Goal: Task Accomplishment & Management: Use online tool/utility

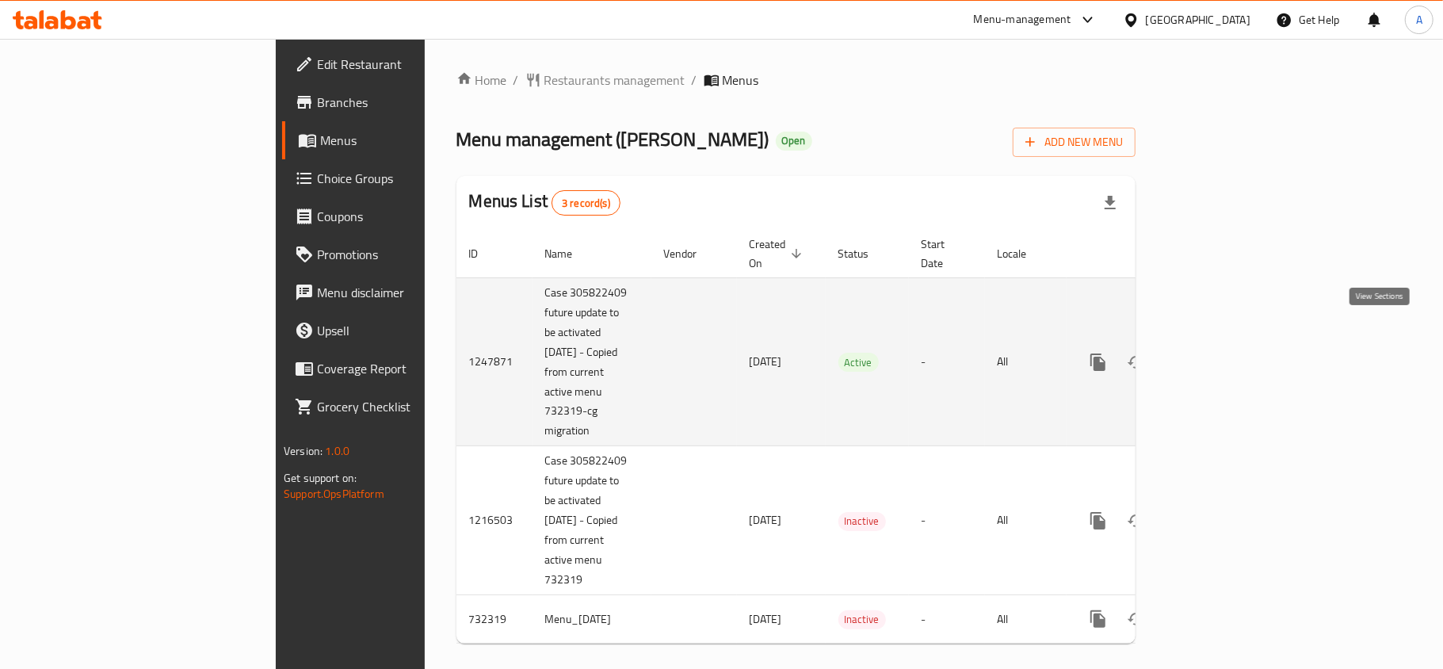
click at [1219, 355] on icon "enhanced table" at bounding box center [1212, 362] width 14 height 14
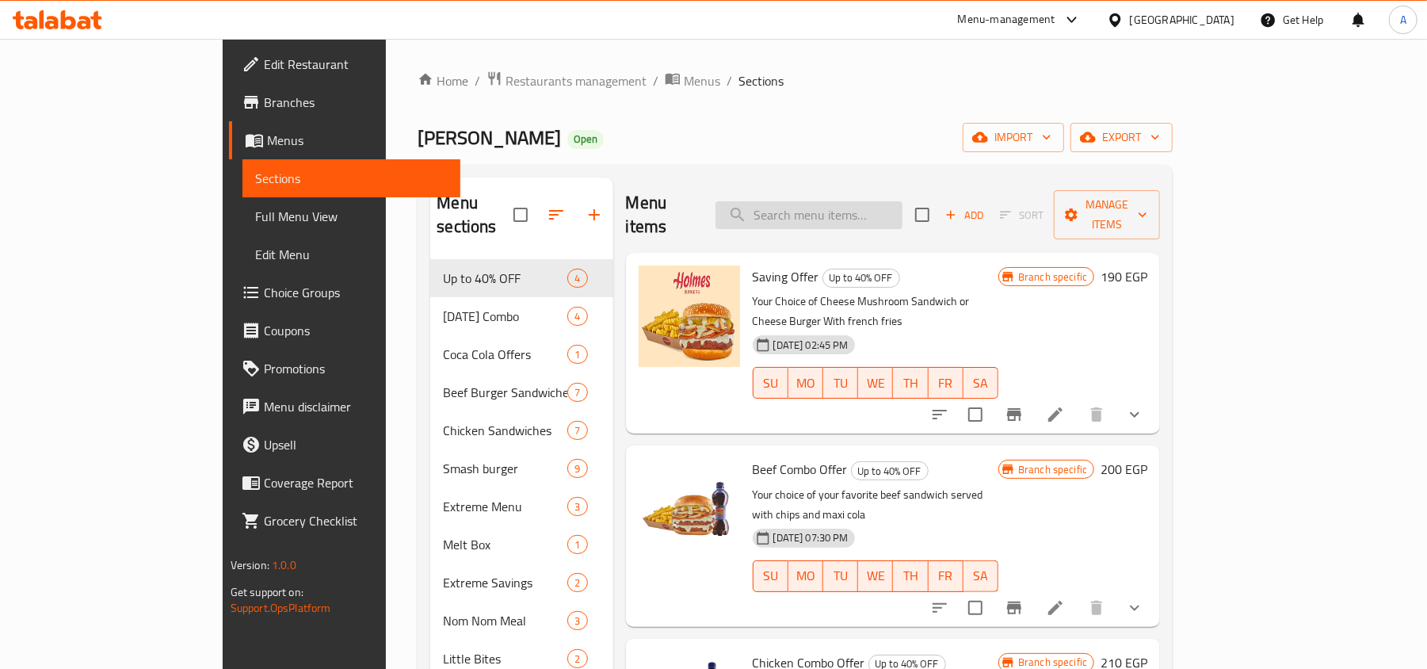
click at [891, 201] on input "search" at bounding box center [808, 215] width 187 height 28
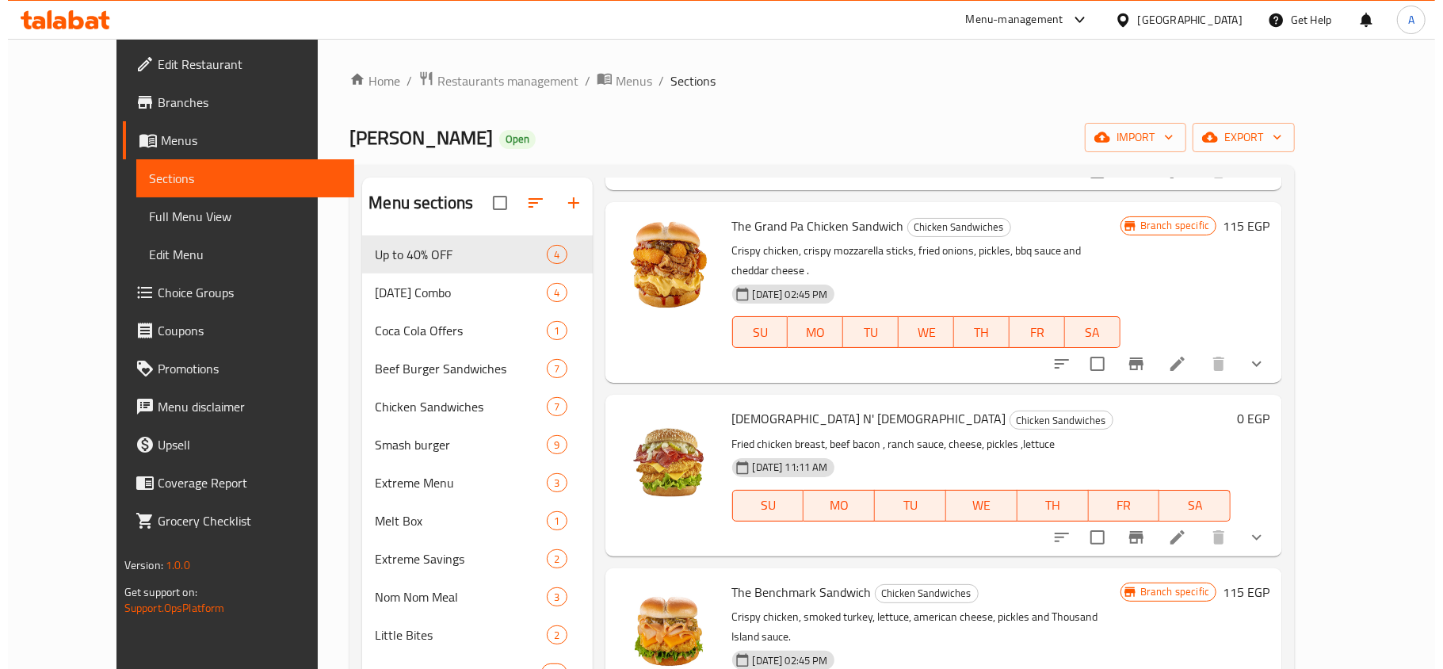
scroll to position [844, 0]
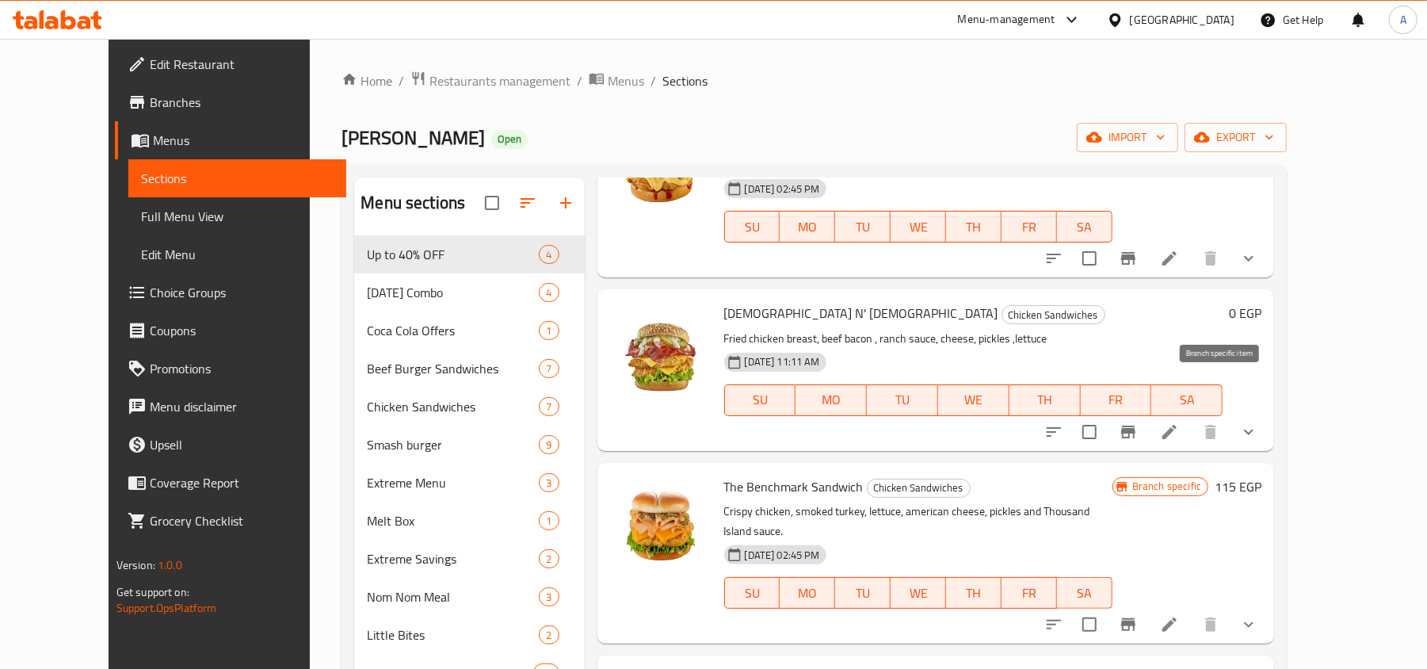
type input "[DEMOGRAPHIC_DATA]"
click at [1135, 425] on icon "Branch-specific-item" at bounding box center [1128, 431] width 14 height 13
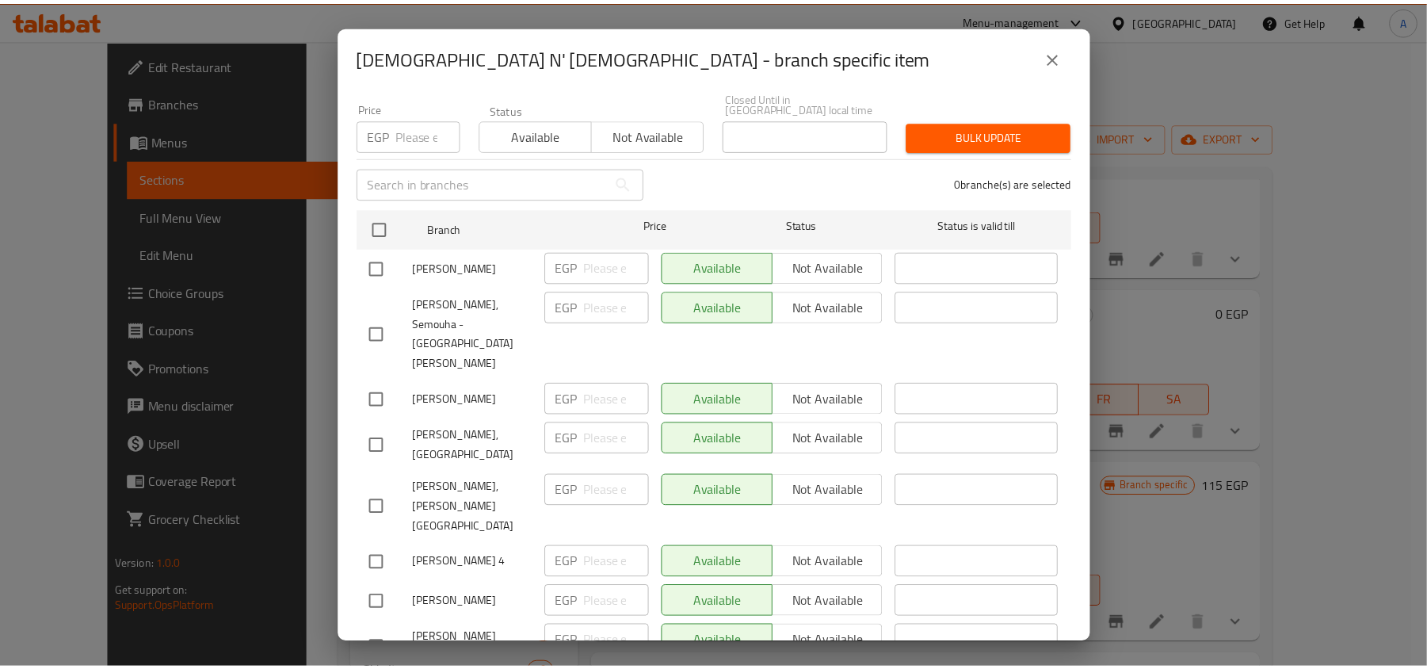
scroll to position [33, 0]
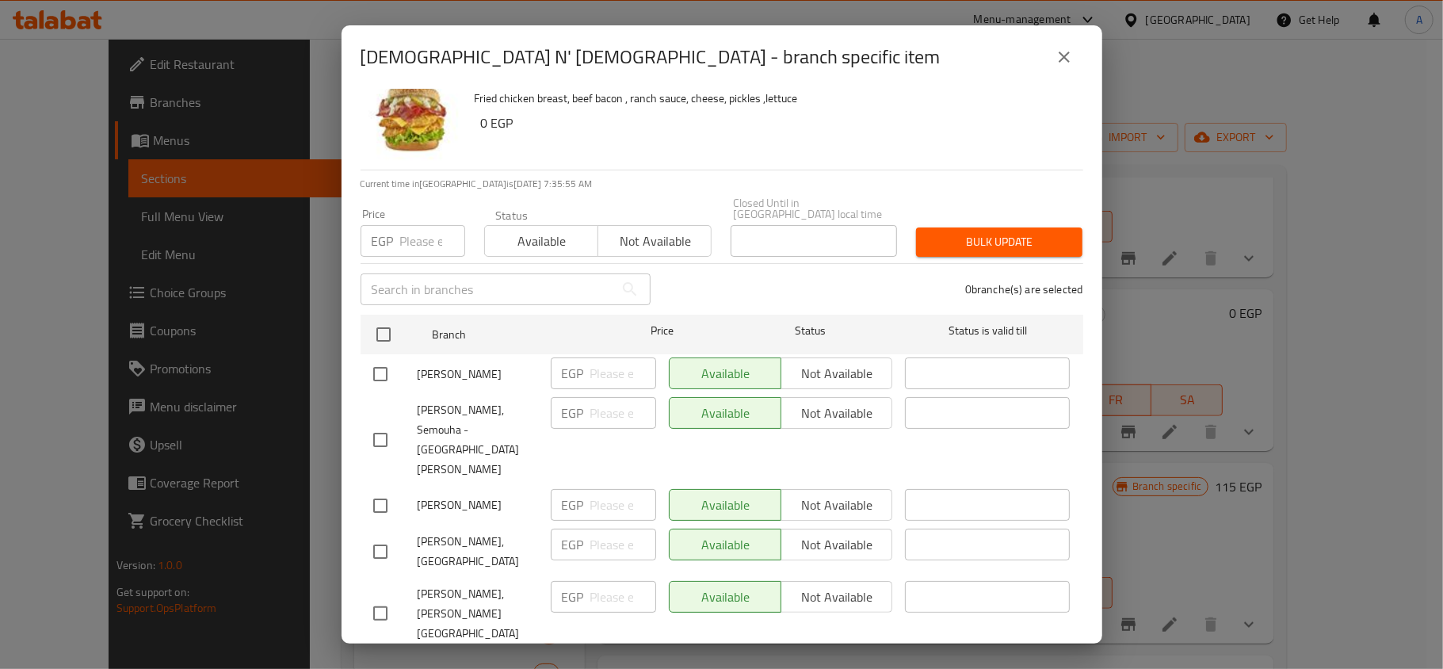
click at [1052, 54] on button "close" at bounding box center [1064, 57] width 38 height 38
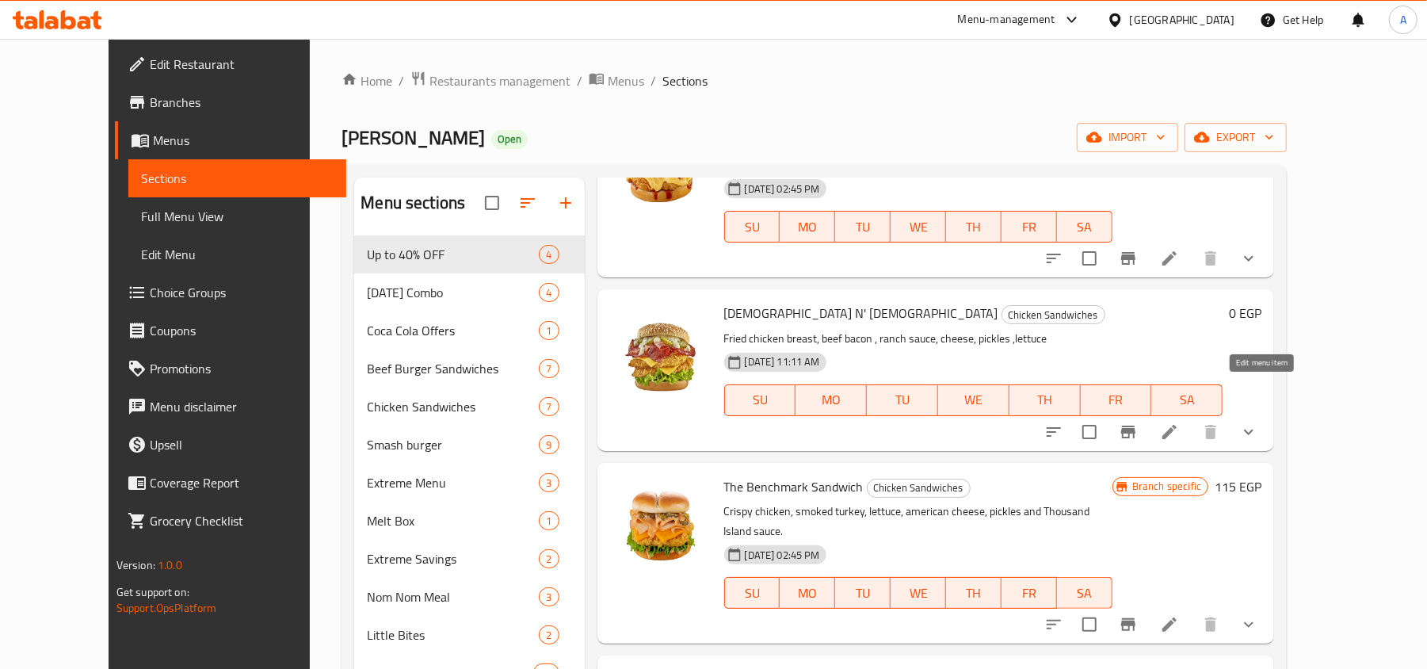
click at [1176, 425] on icon at bounding box center [1169, 432] width 14 height 14
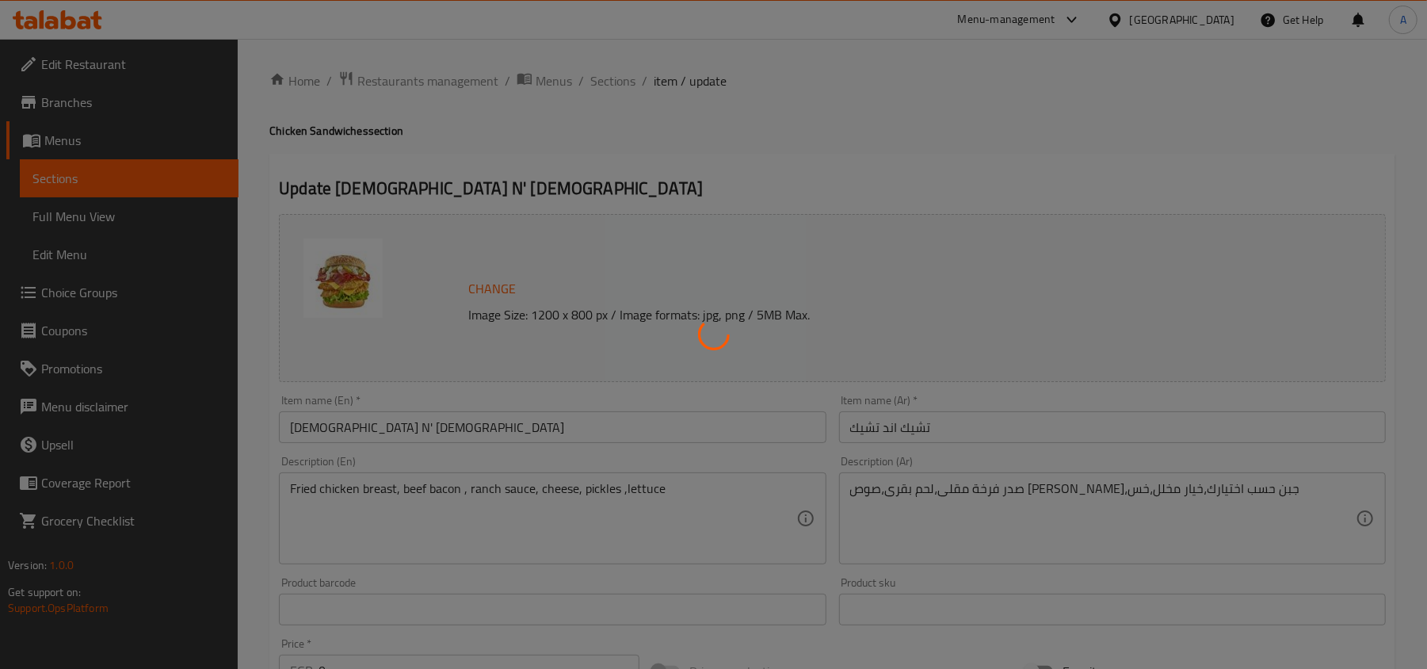
type input "إجعلها كومبو:"
type input "0"
type input "1"
type input "إختيارك من الإضافات:"
type input "0"
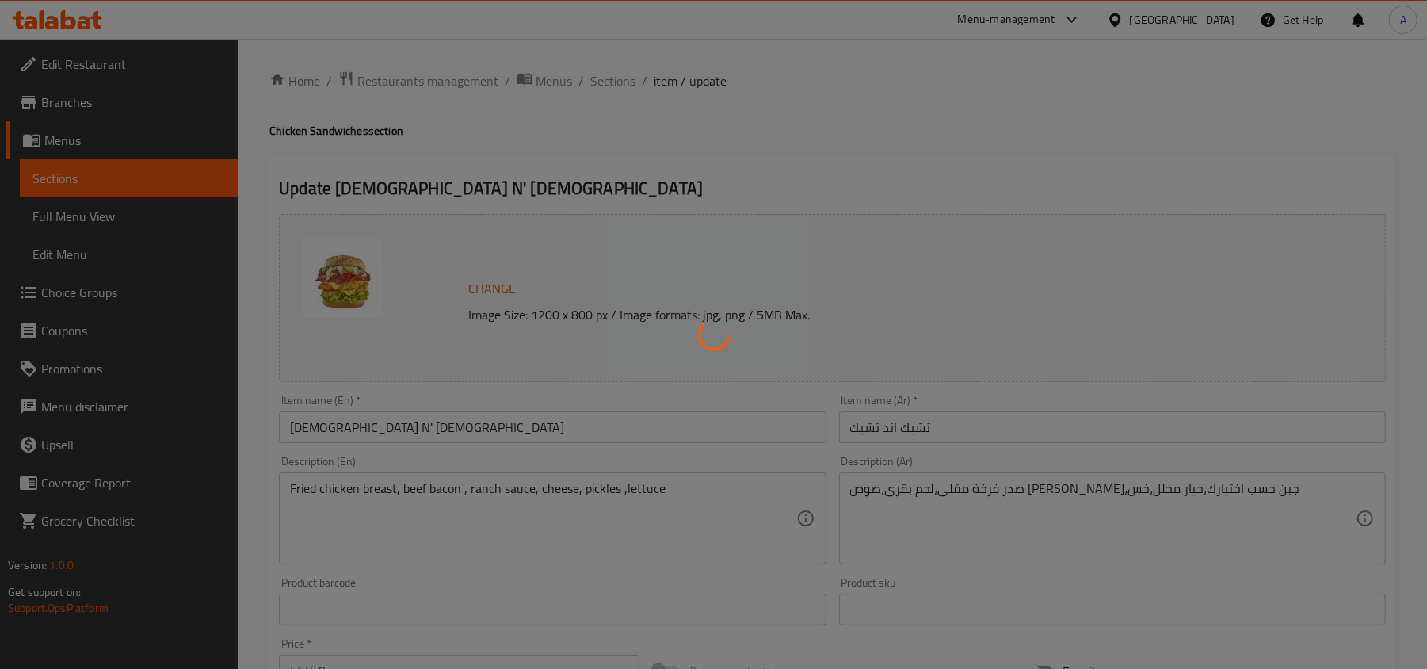
type input "10"
type input "اختيارك من السلطة"
type input "1"
type input "إجعلها كومبو:"
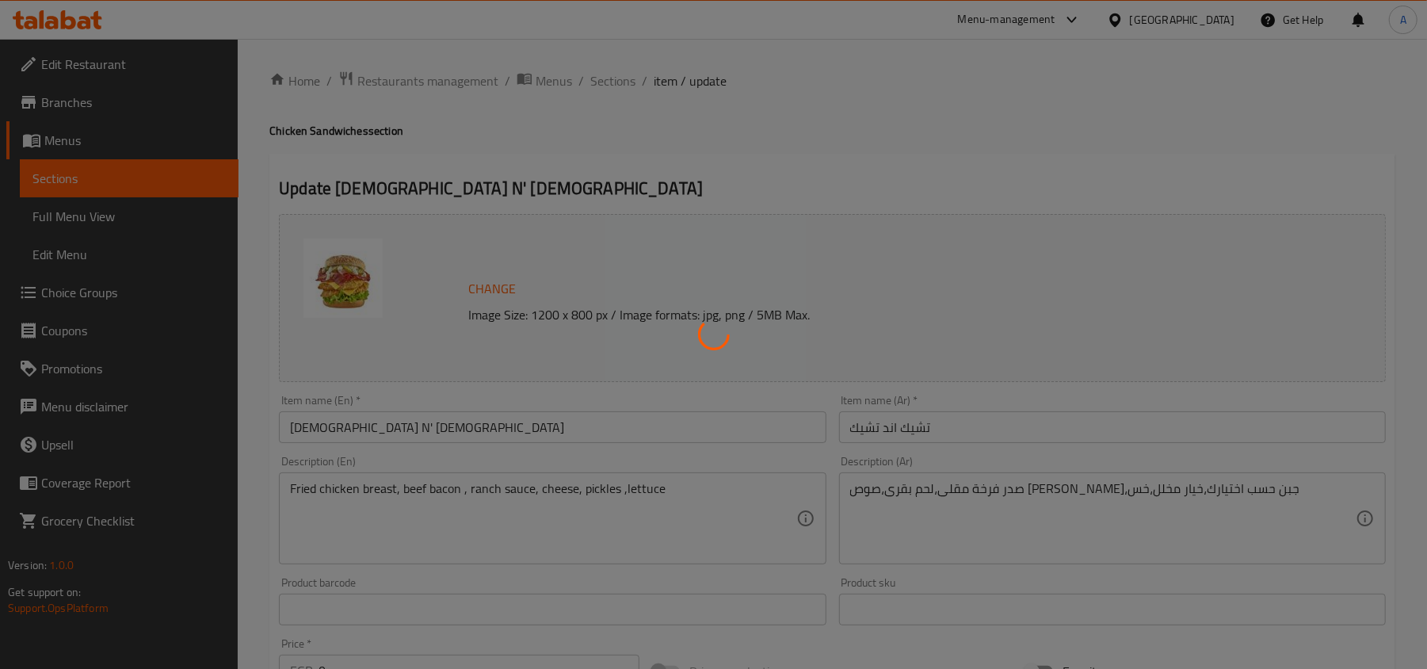
type input "0"
type input "1"
type input "إختيارك من الإضافات:"
type input "0"
type input "10"
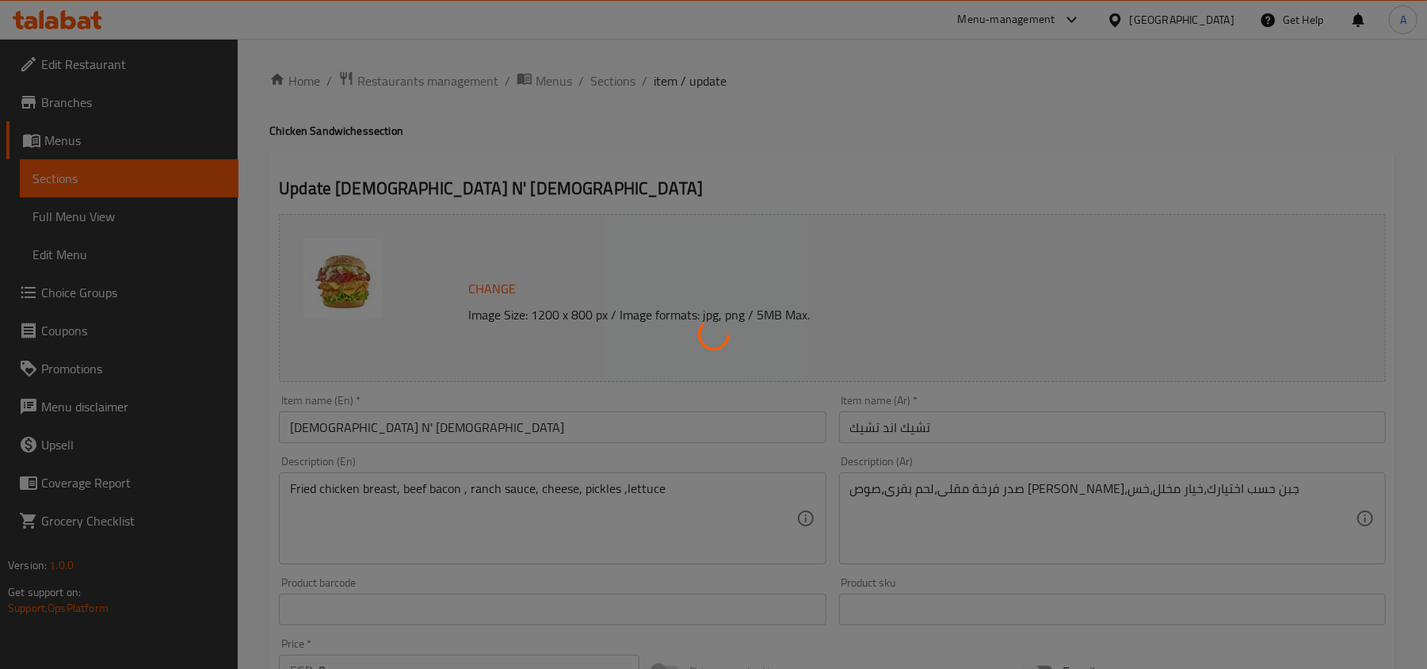
type input "اختيارك من السلطة"
type input "1"
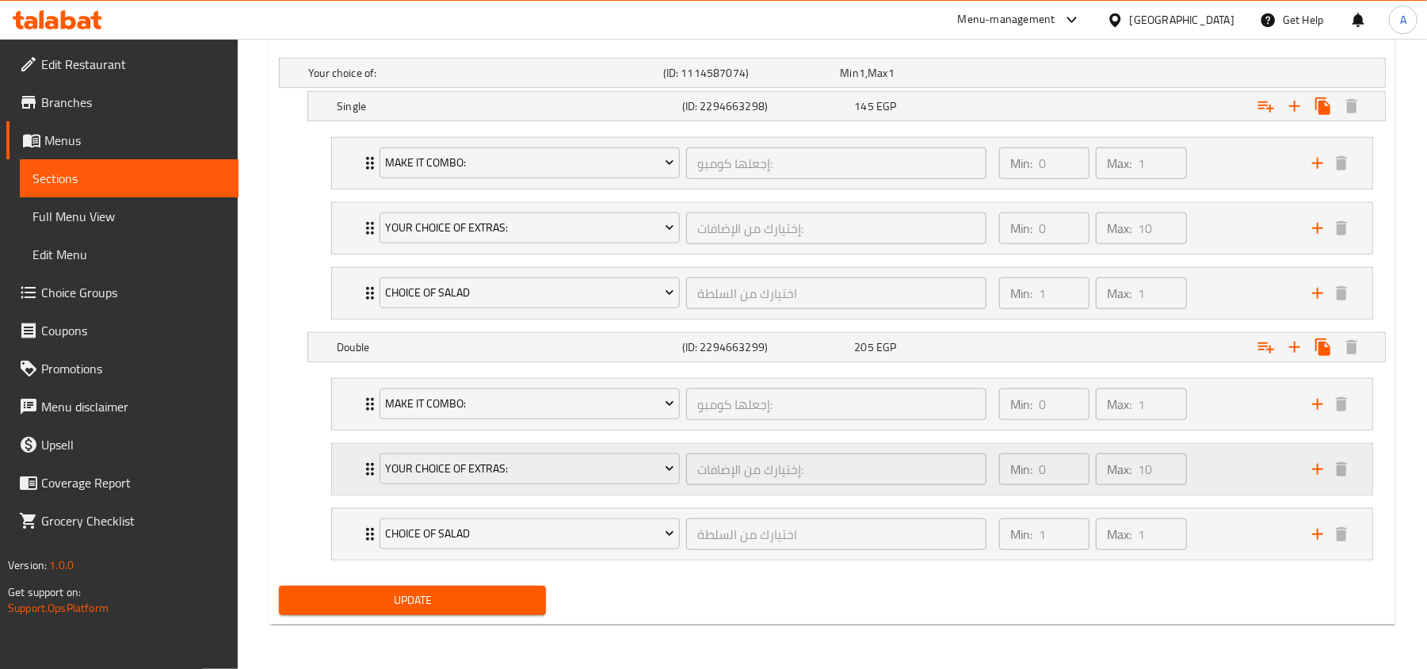
scroll to position [800, 0]
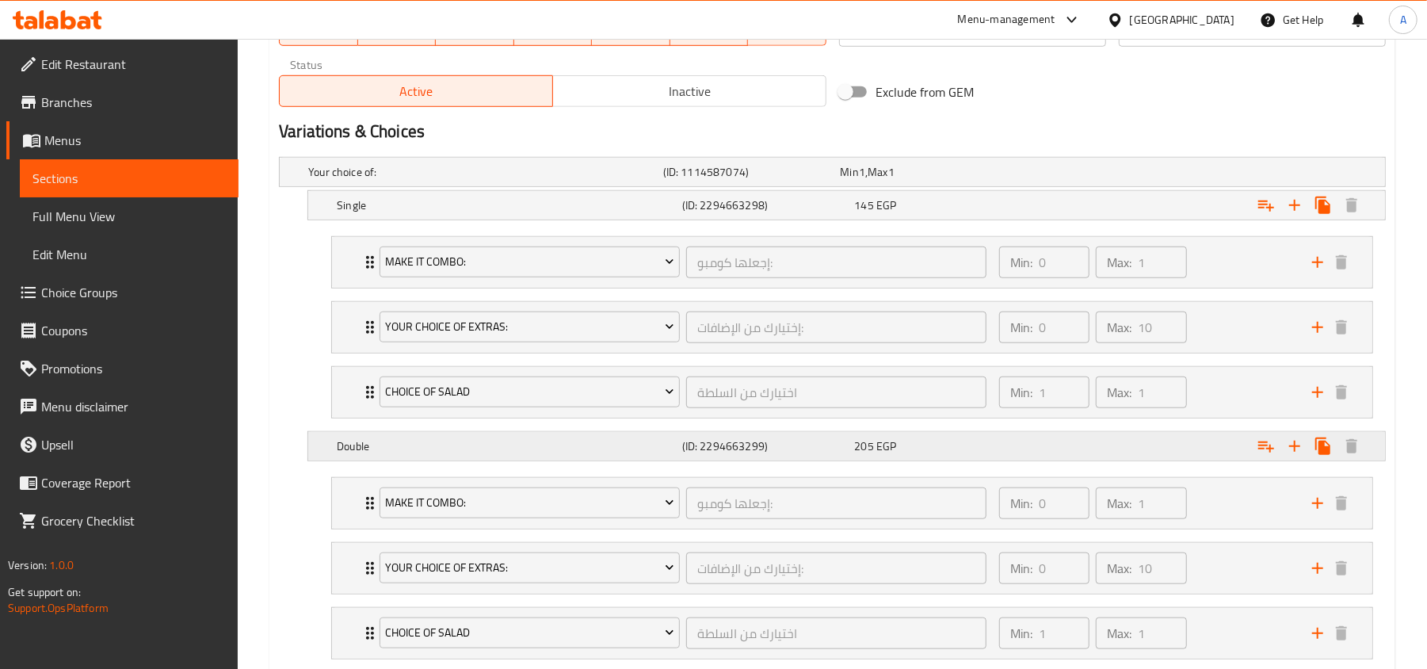
click at [452, 448] on h5 "Double" at bounding box center [506, 446] width 339 height 16
click at [106, 136] on span "Menus" at bounding box center [134, 140] width 181 height 19
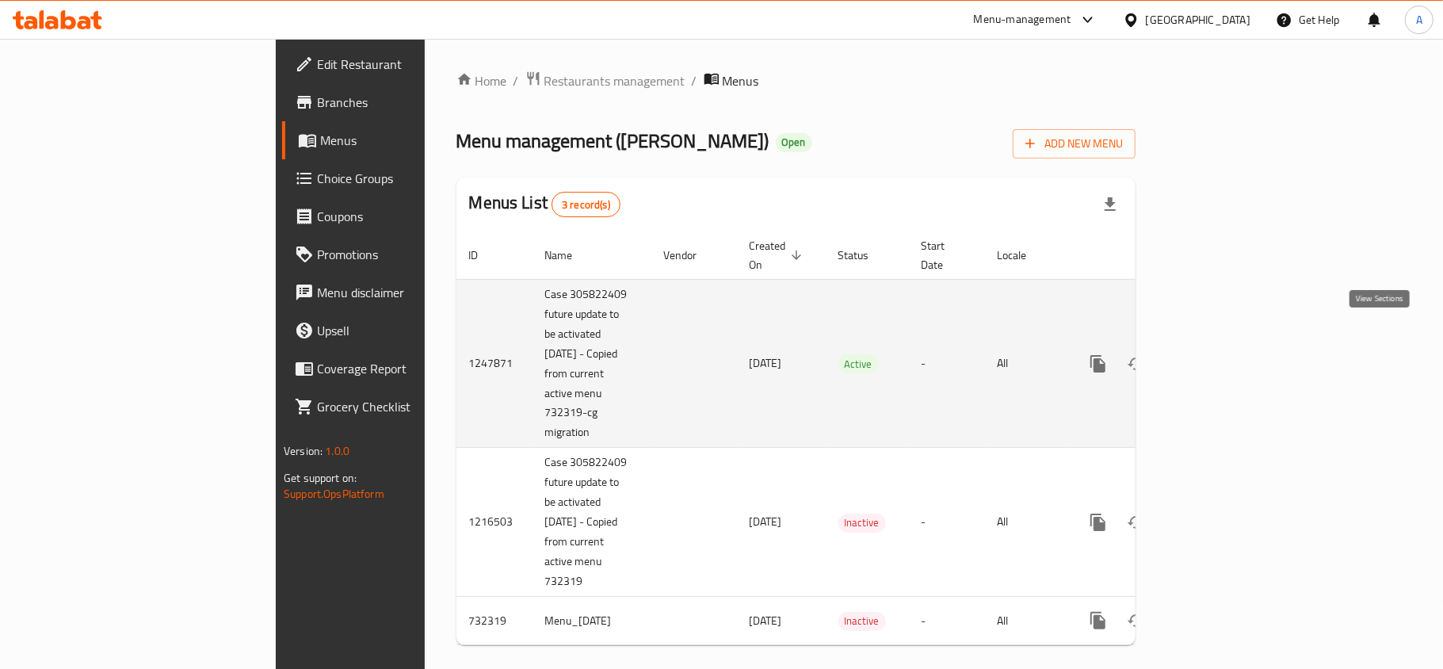
click at [1231, 345] on link "enhanced table" at bounding box center [1212, 364] width 38 height 38
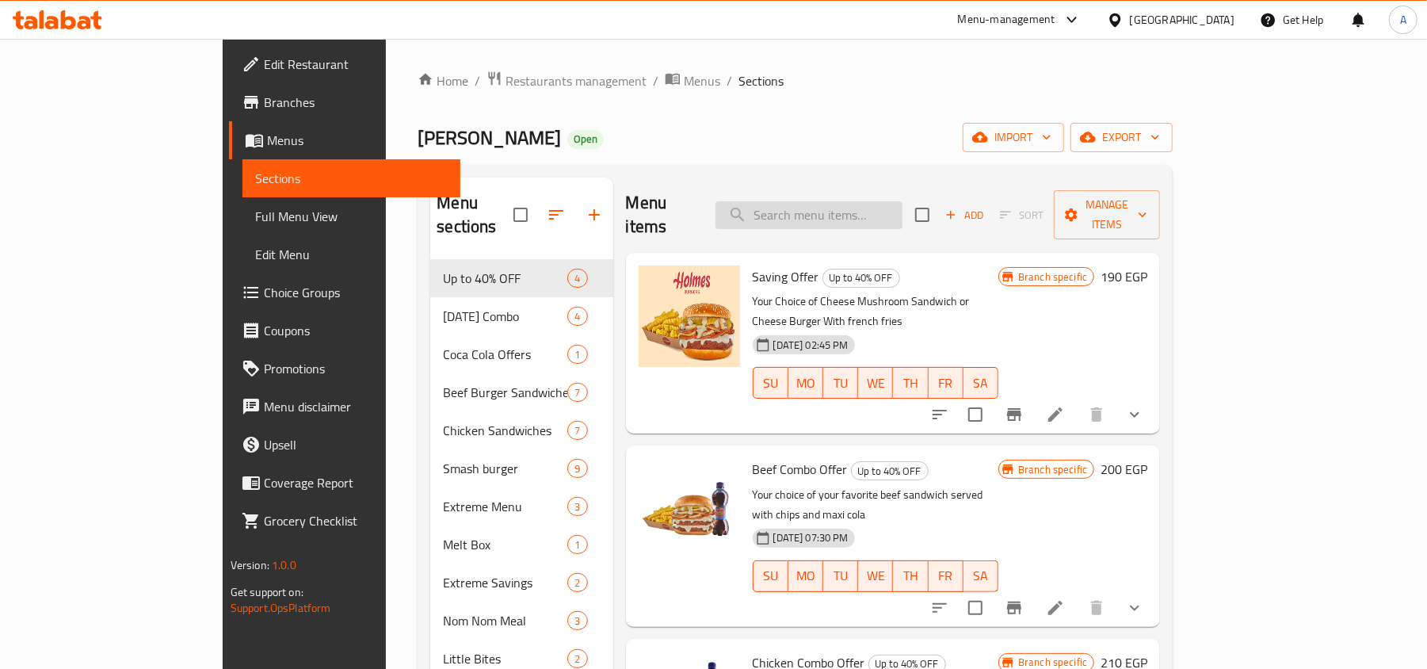
click at [891, 210] on input "search" at bounding box center [808, 215] width 187 height 28
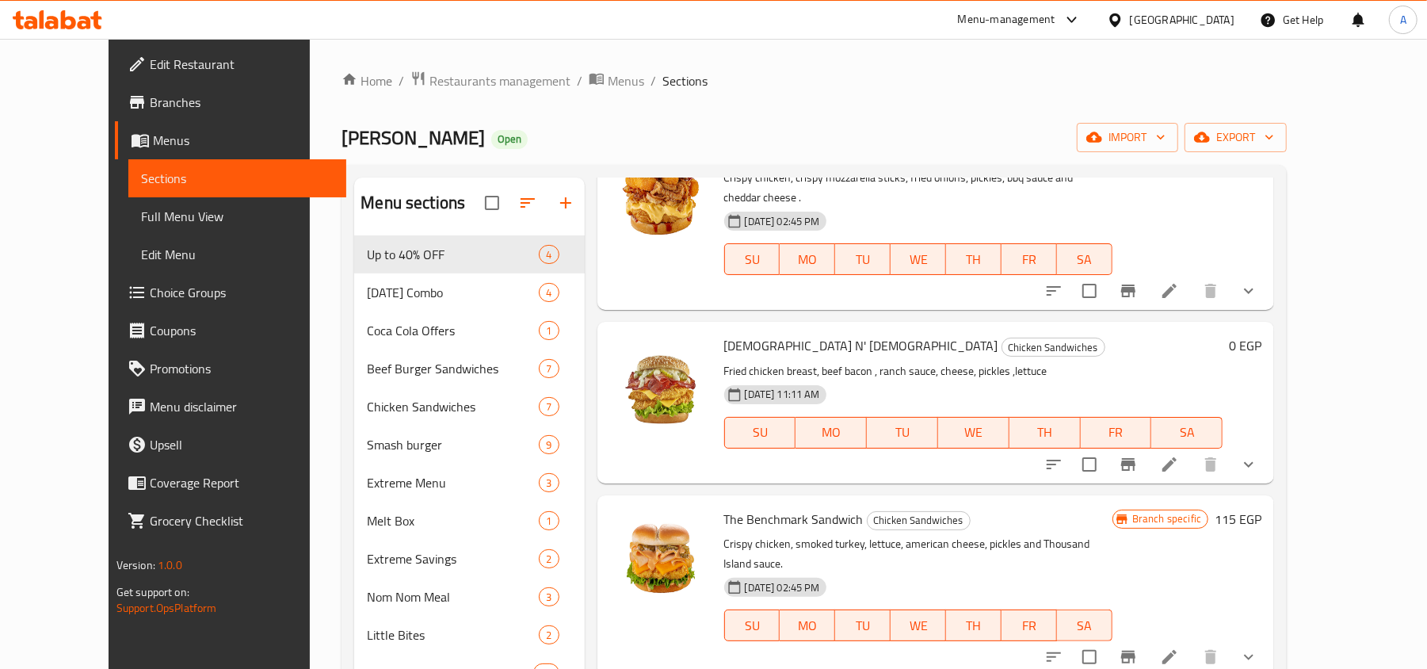
scroll to position [844, 0]
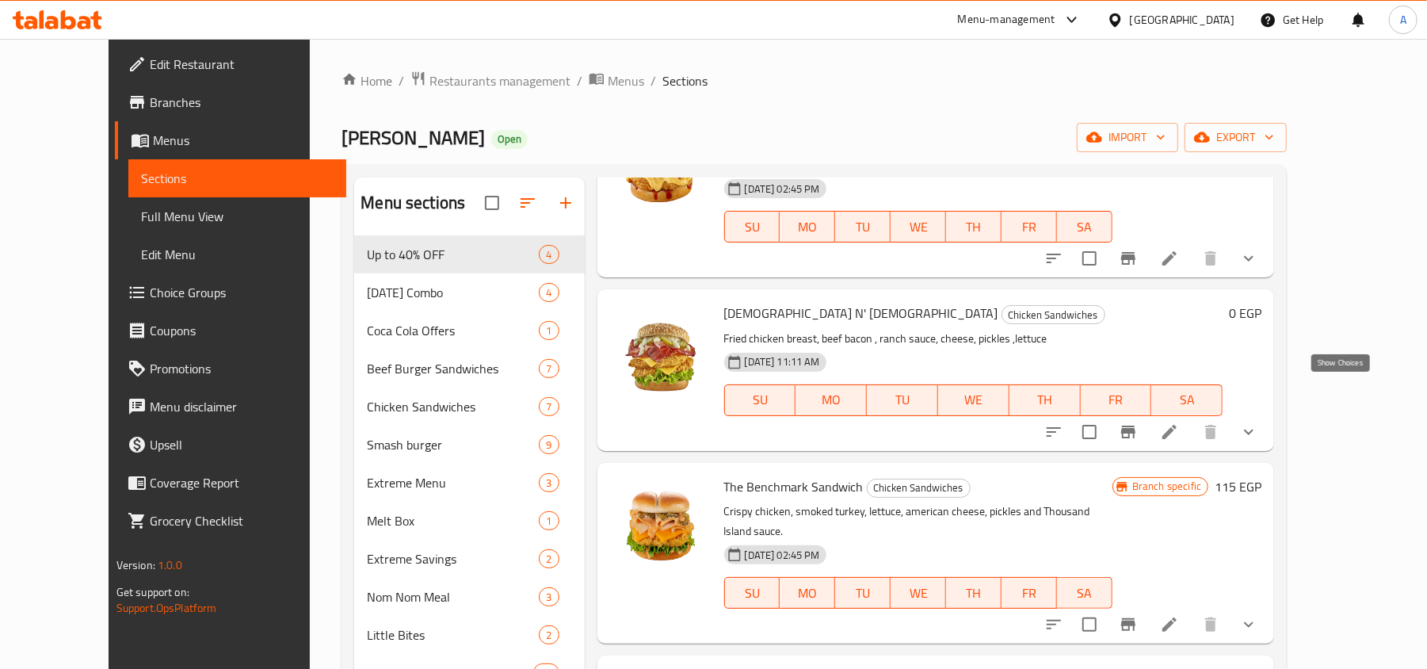
type input "[DEMOGRAPHIC_DATA]"
click at [1258, 422] on icon "show more" at bounding box center [1248, 431] width 19 height 19
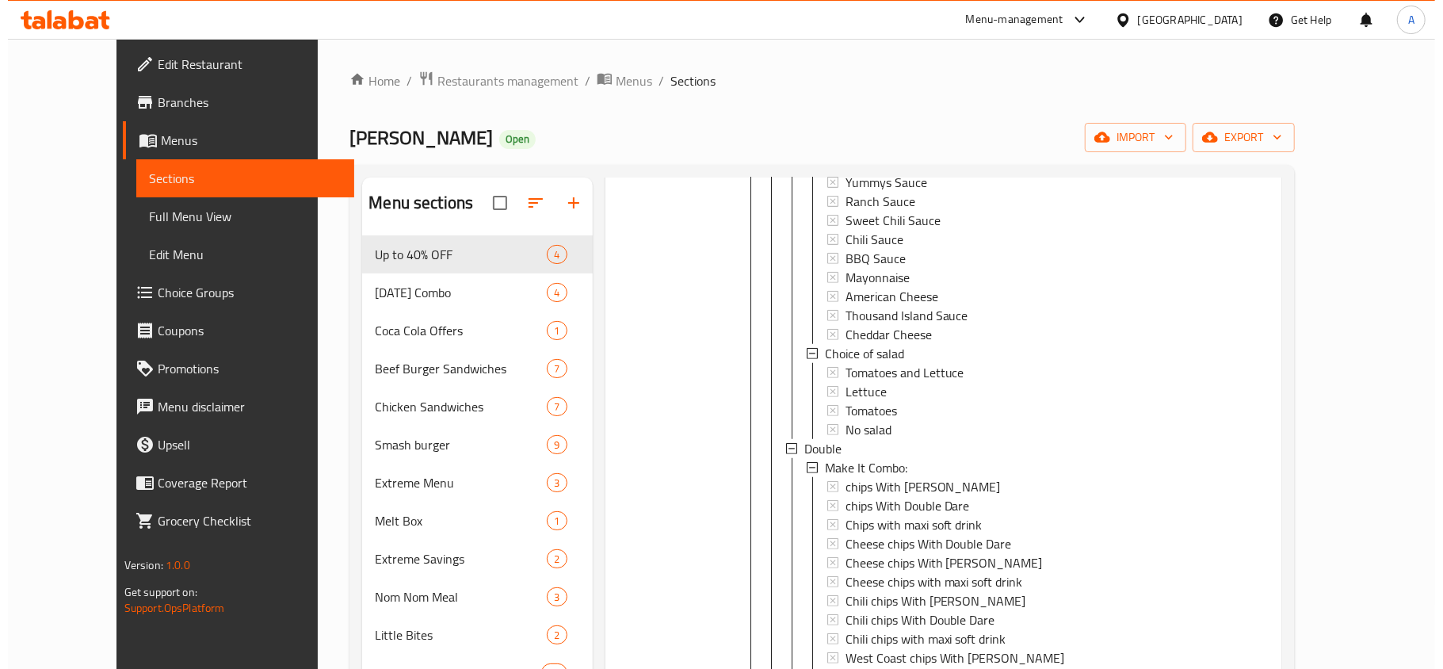
scroll to position [1584, 0]
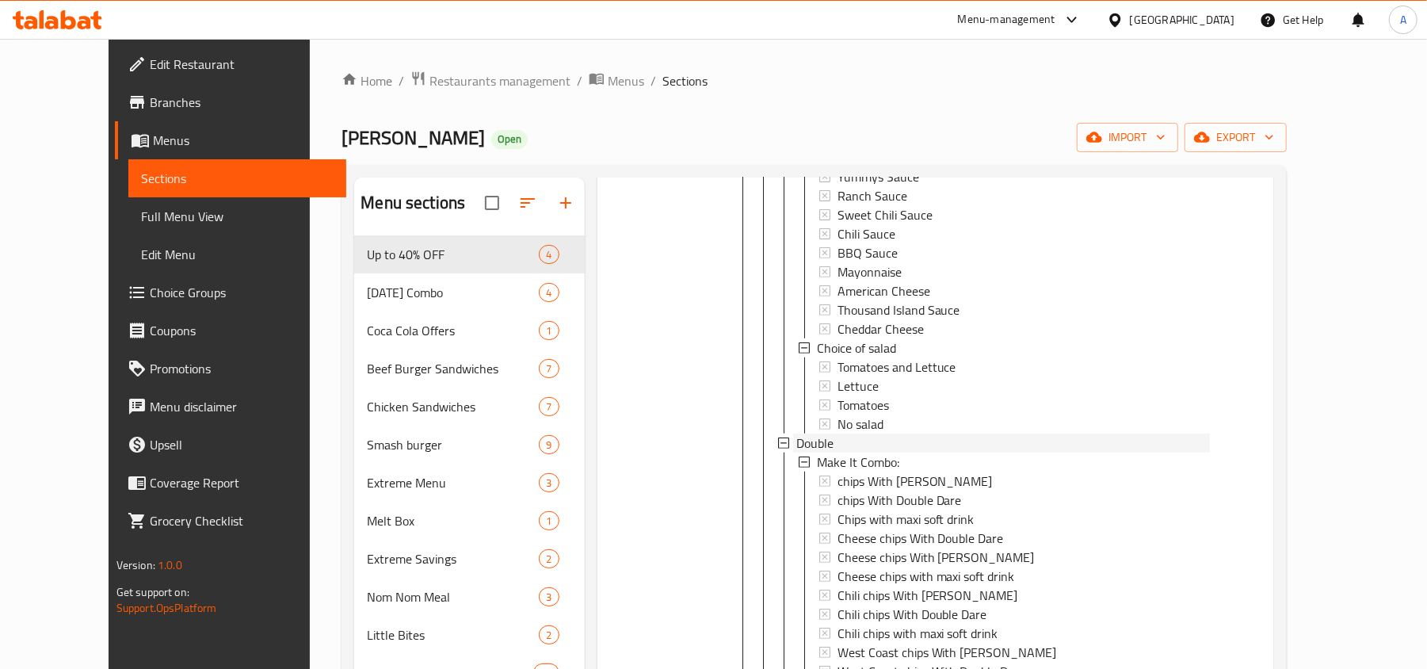
click at [806, 433] on div "Double" at bounding box center [1003, 442] width 414 height 19
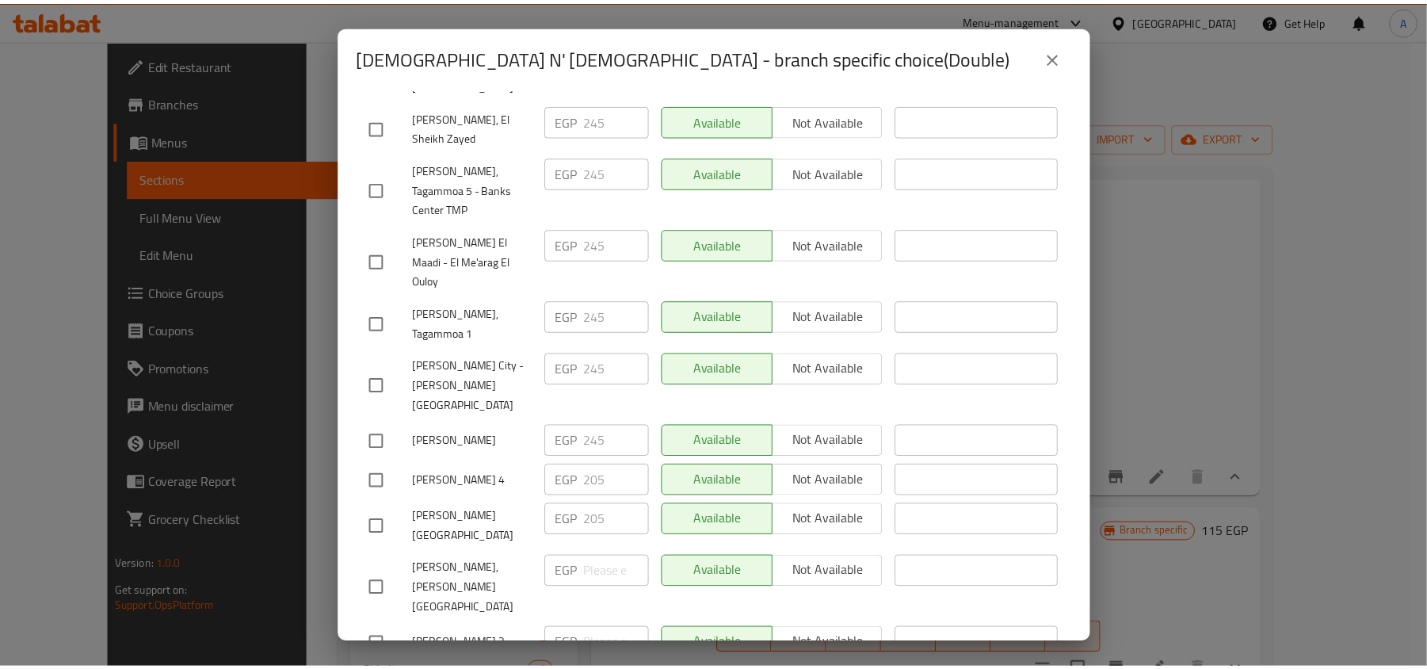
scroll to position [139, 0]
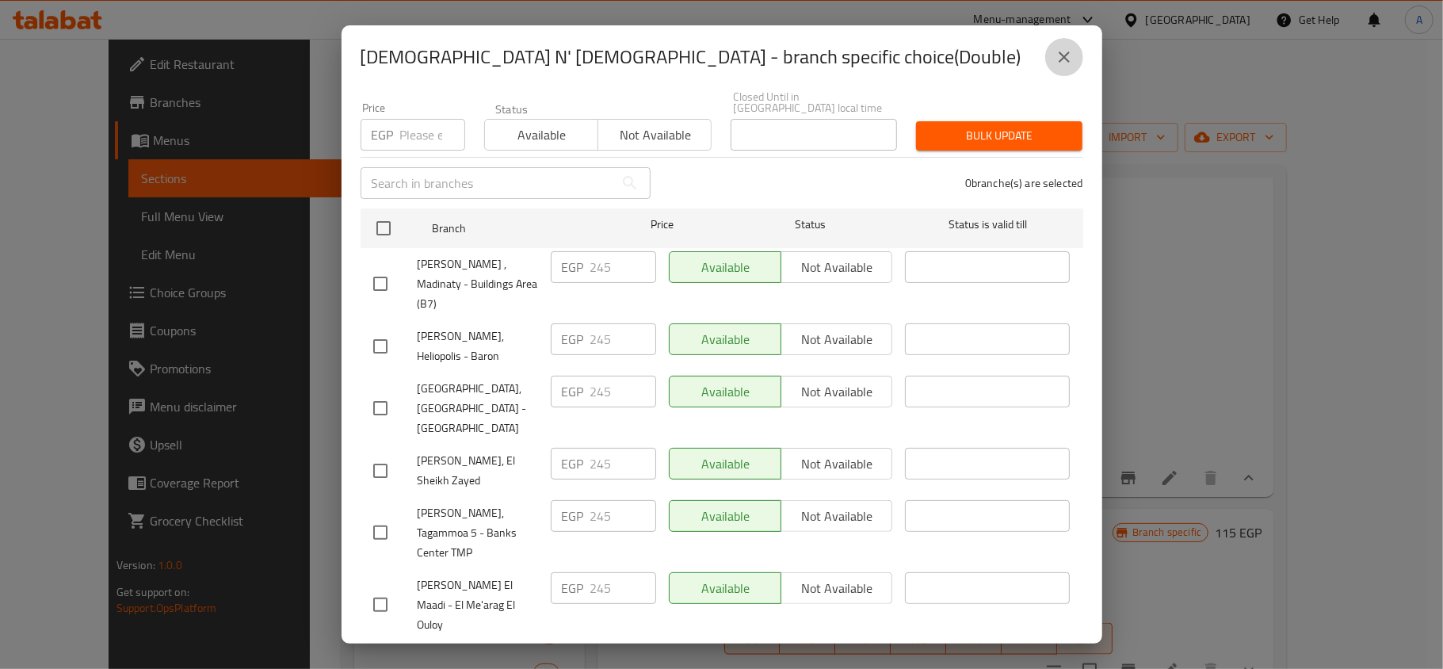
click at [1063, 51] on icon "close" at bounding box center [1063, 57] width 19 height 19
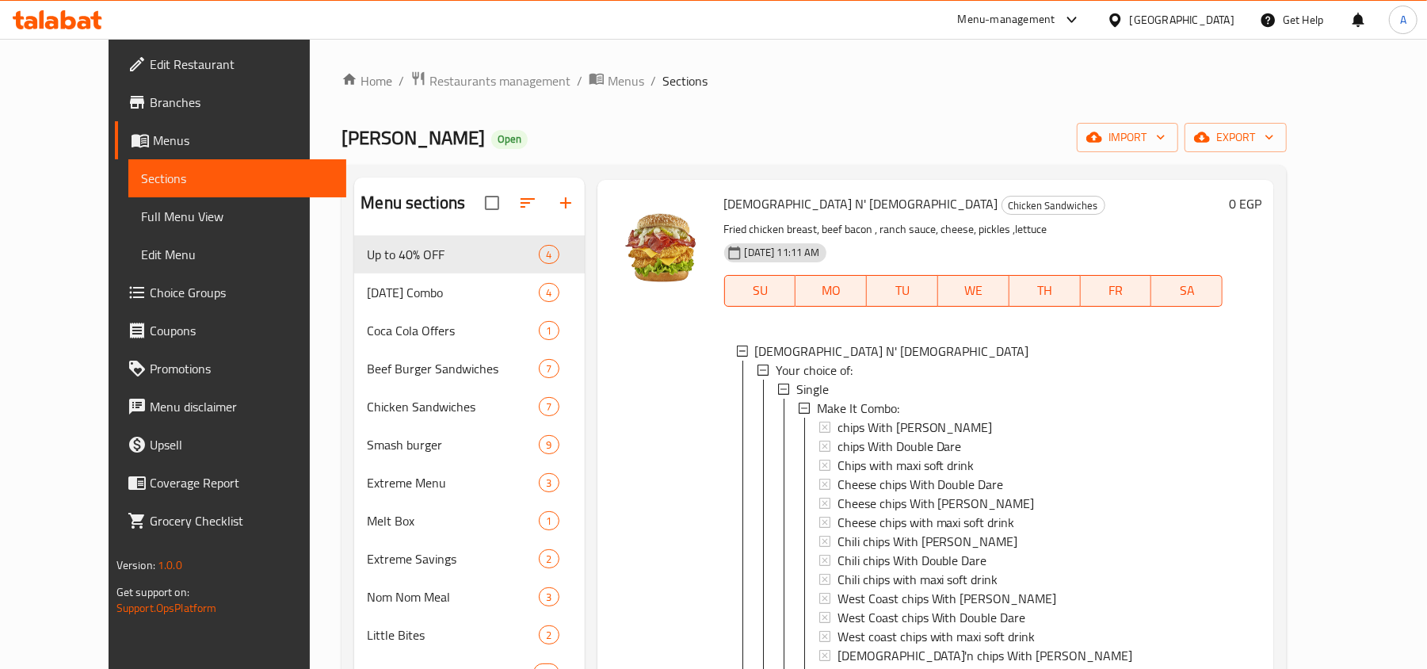
scroll to position [0, 0]
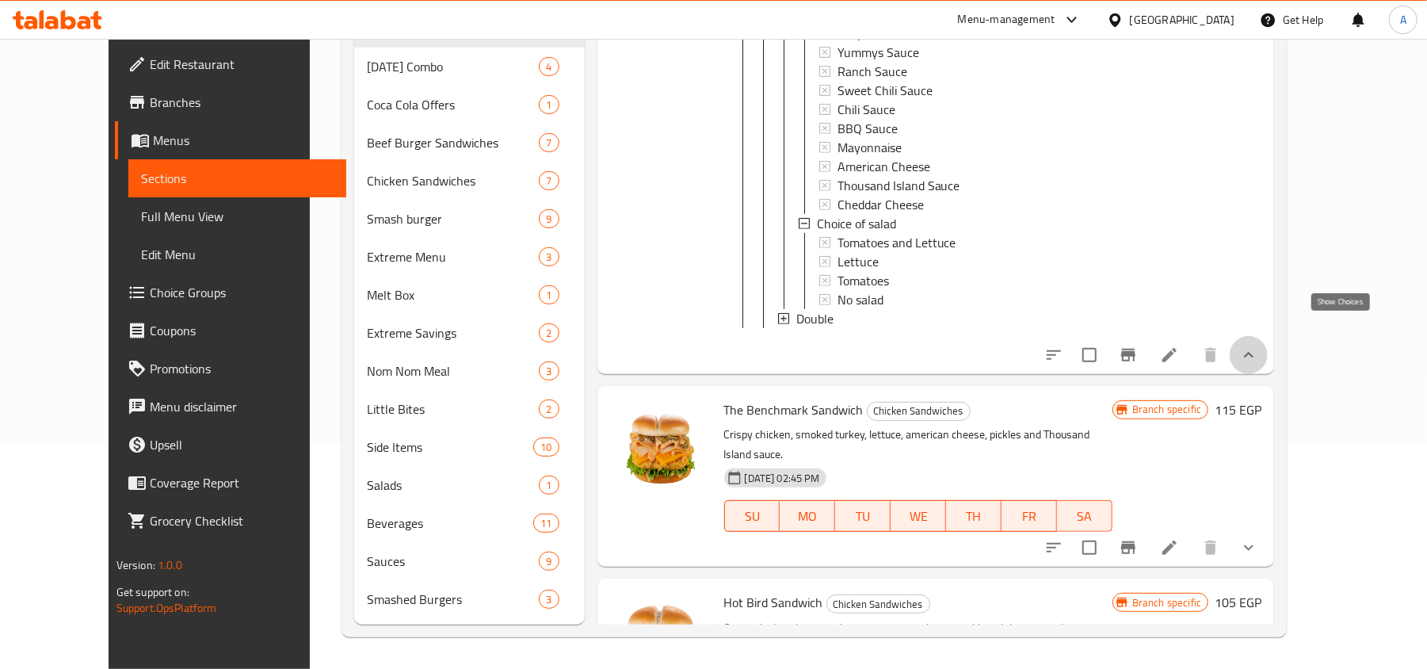
click at [1258, 345] on icon "show more" at bounding box center [1248, 354] width 19 height 19
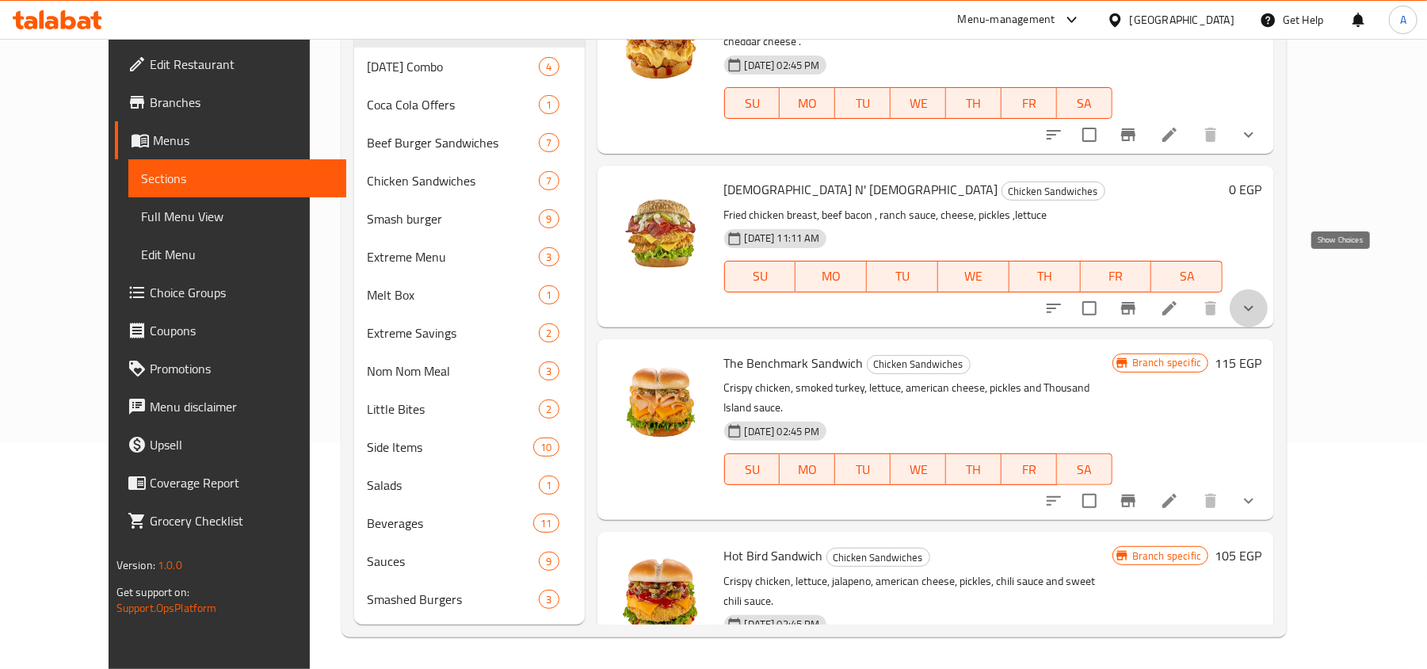
click at [1258, 299] on icon "show more" at bounding box center [1248, 308] width 19 height 19
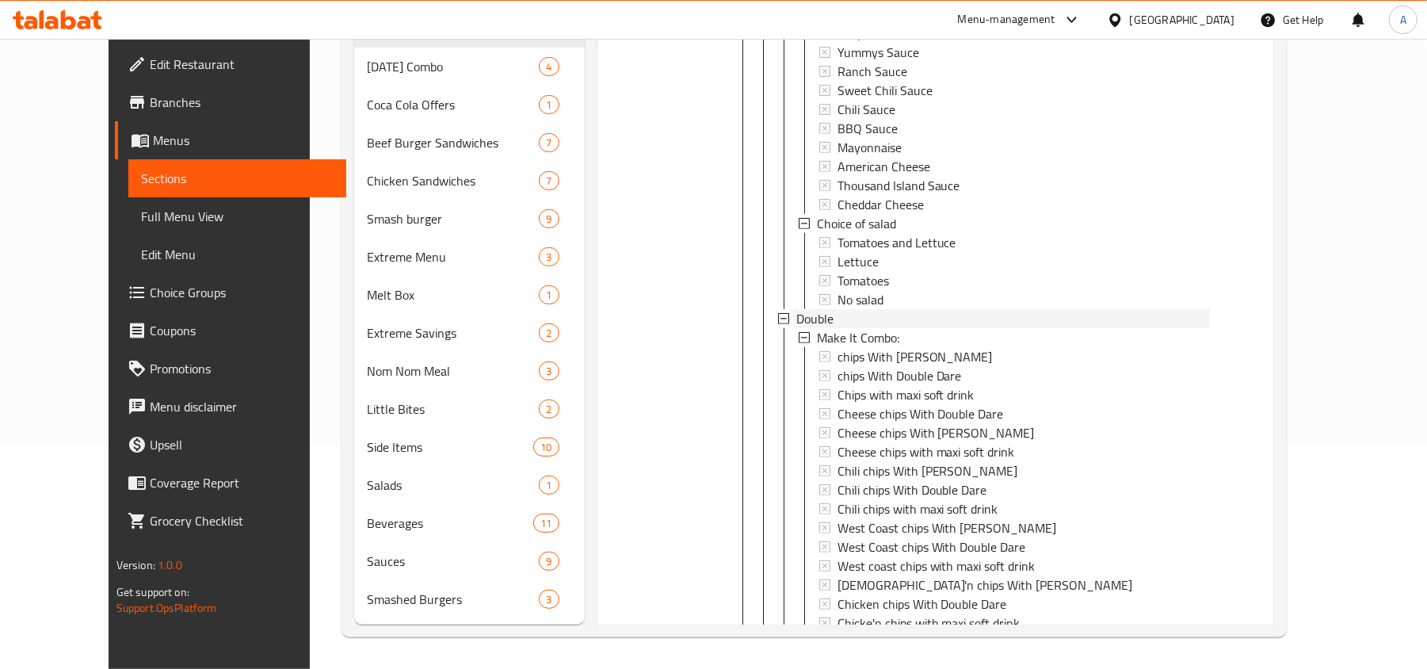
click at [796, 309] on span "Double" at bounding box center [814, 318] width 37 height 19
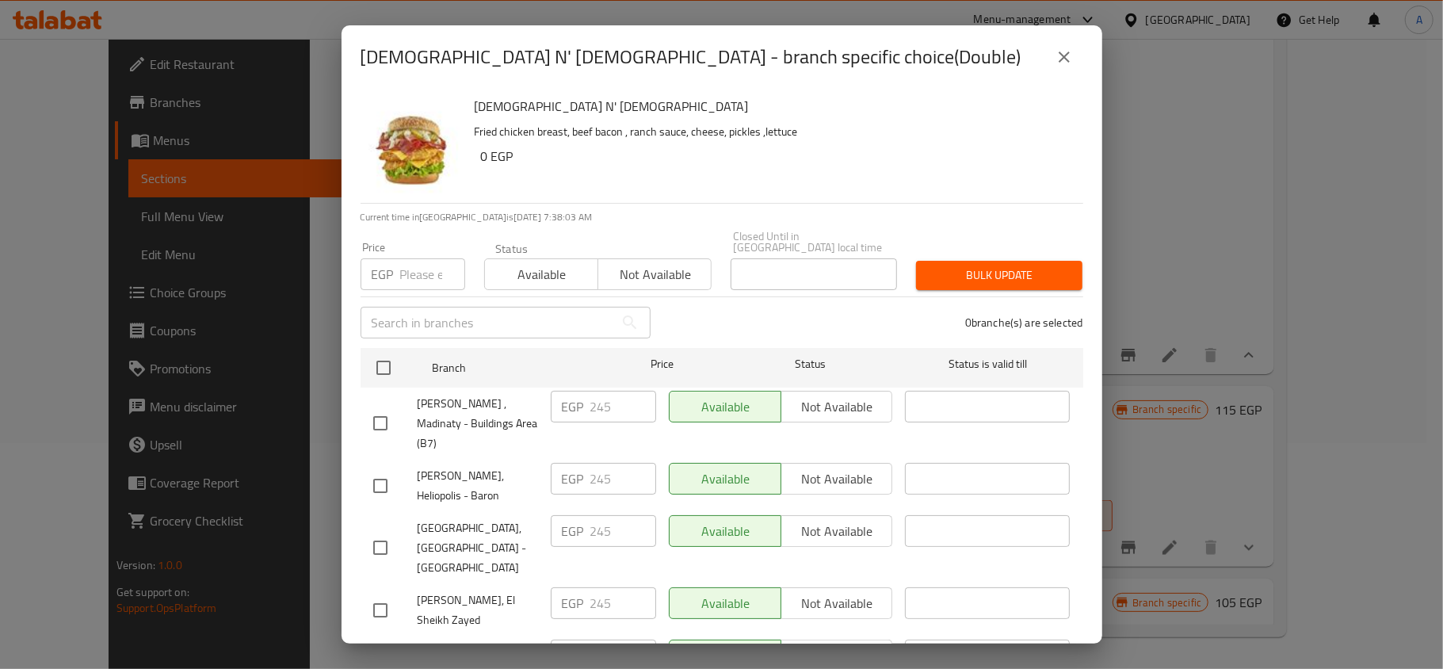
click at [1068, 55] on icon "close" at bounding box center [1063, 57] width 19 height 19
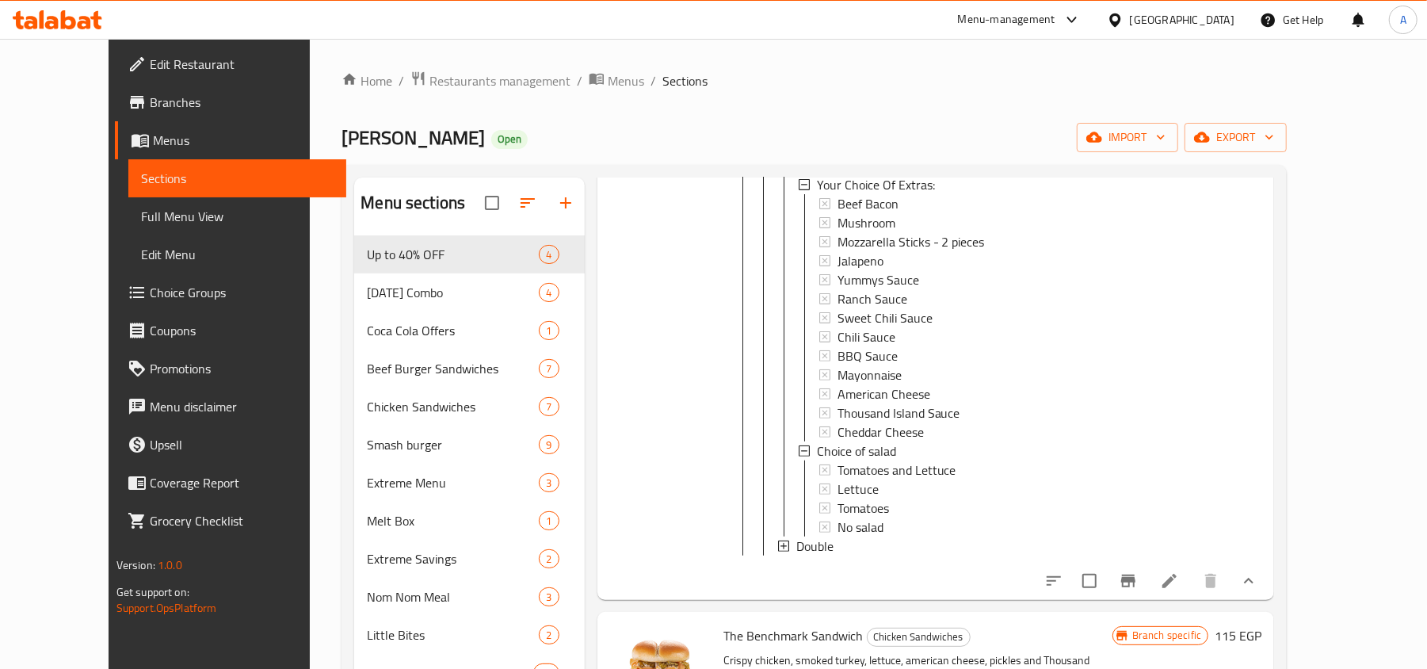
scroll to position [2, 0]
click at [150, 108] on span "Branches" at bounding box center [242, 102] width 185 height 19
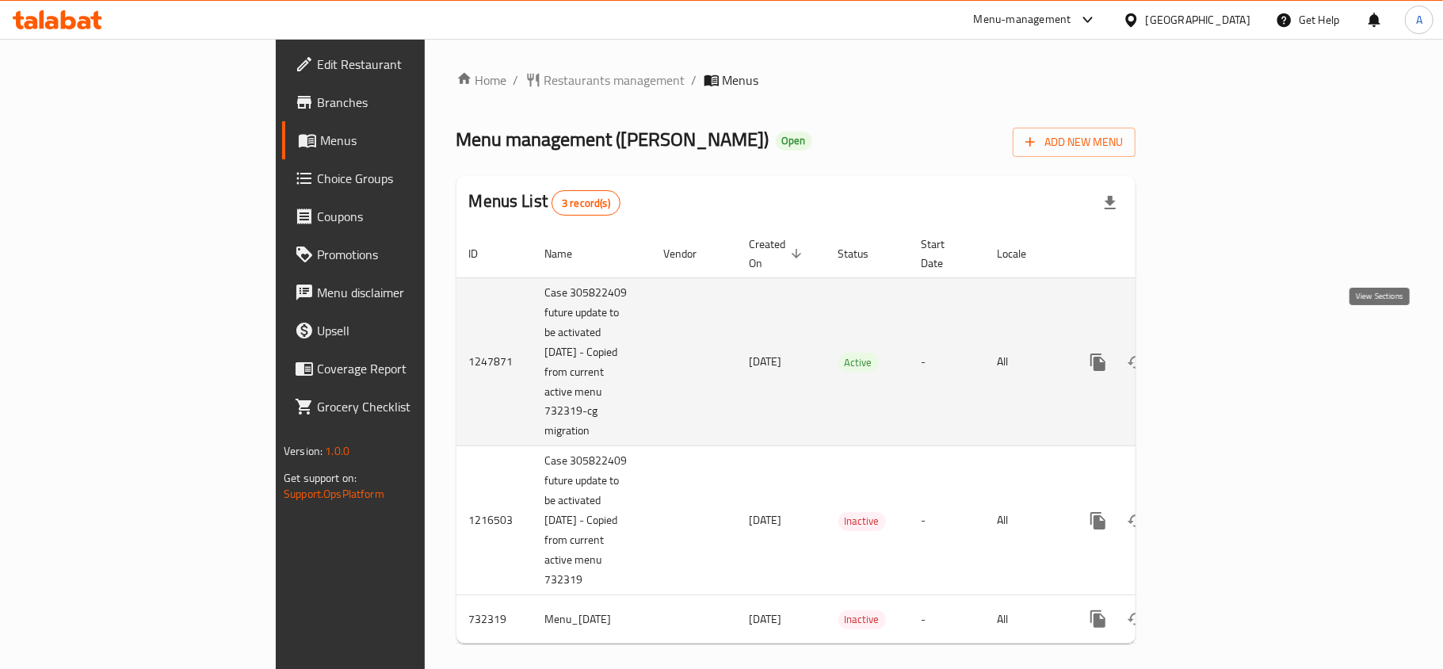
click at [1222, 353] on icon "enhanced table" at bounding box center [1211, 362] width 19 height 19
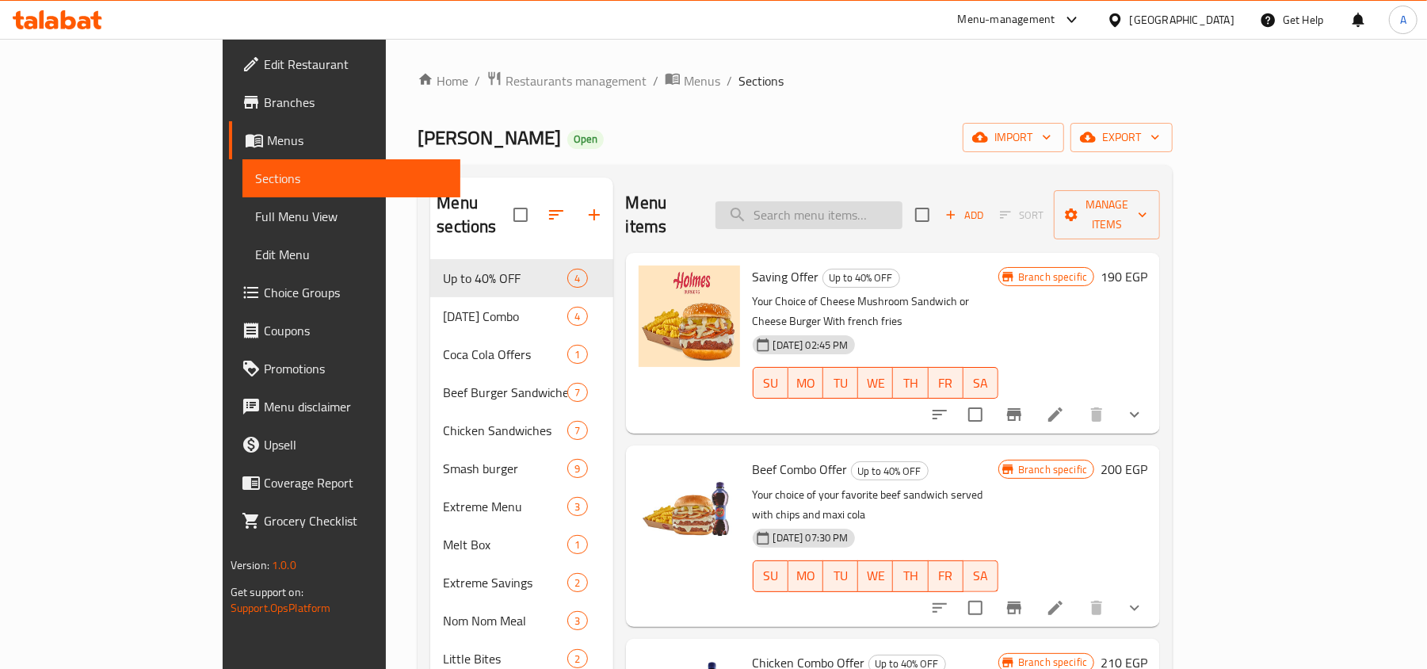
click at [840, 201] on input "search" at bounding box center [808, 215] width 187 height 28
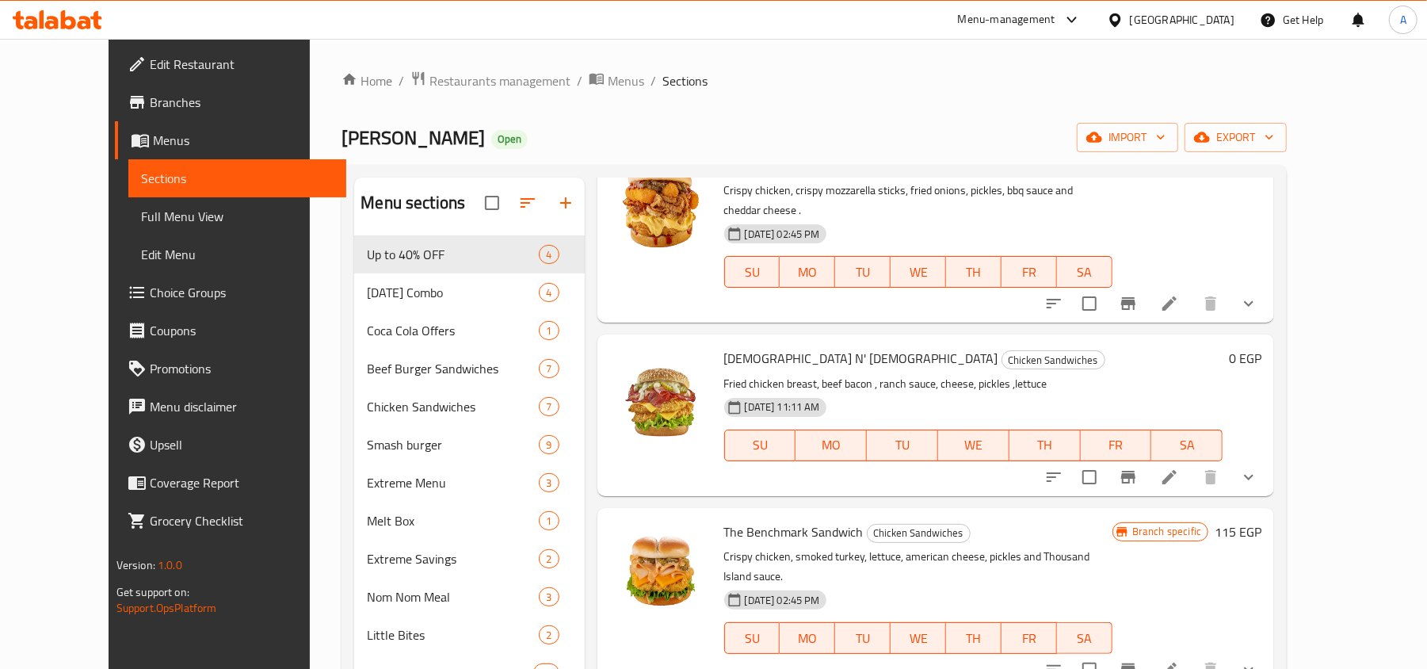
scroll to position [844, 0]
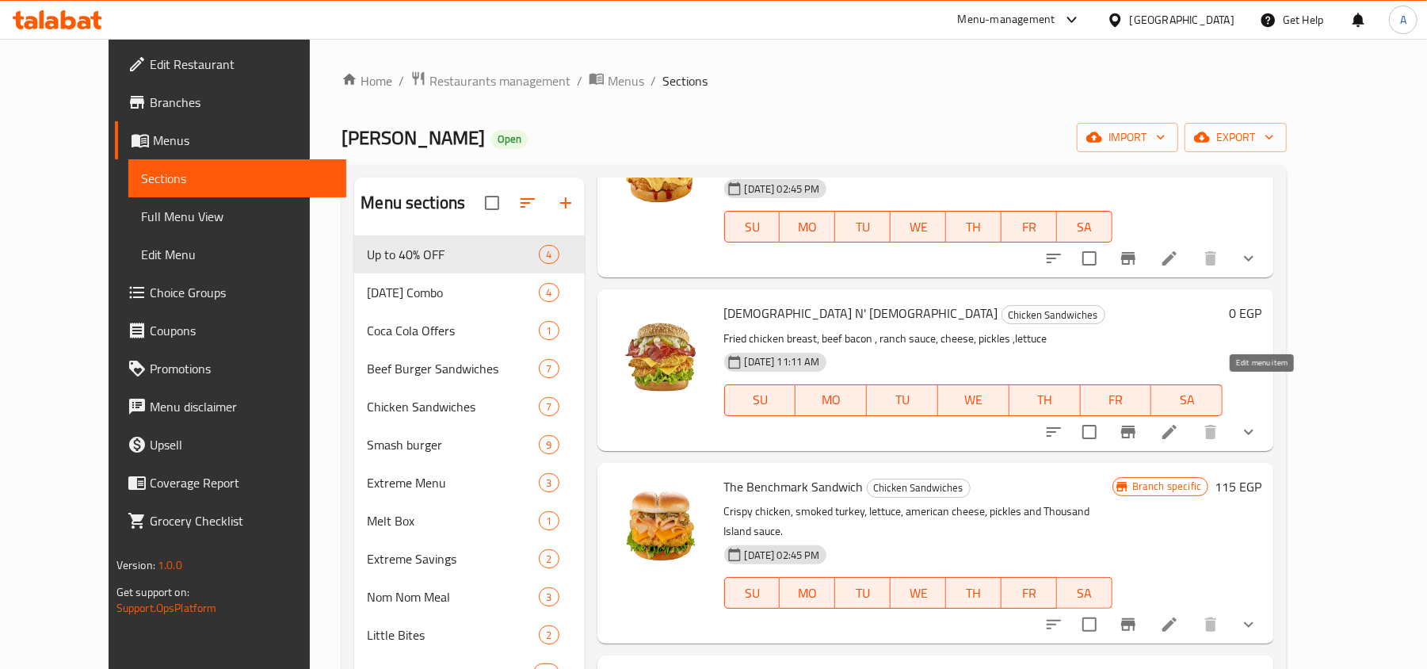
type input "[DEMOGRAPHIC_DATA]"
click at [1179, 422] on icon at bounding box center [1169, 431] width 19 height 19
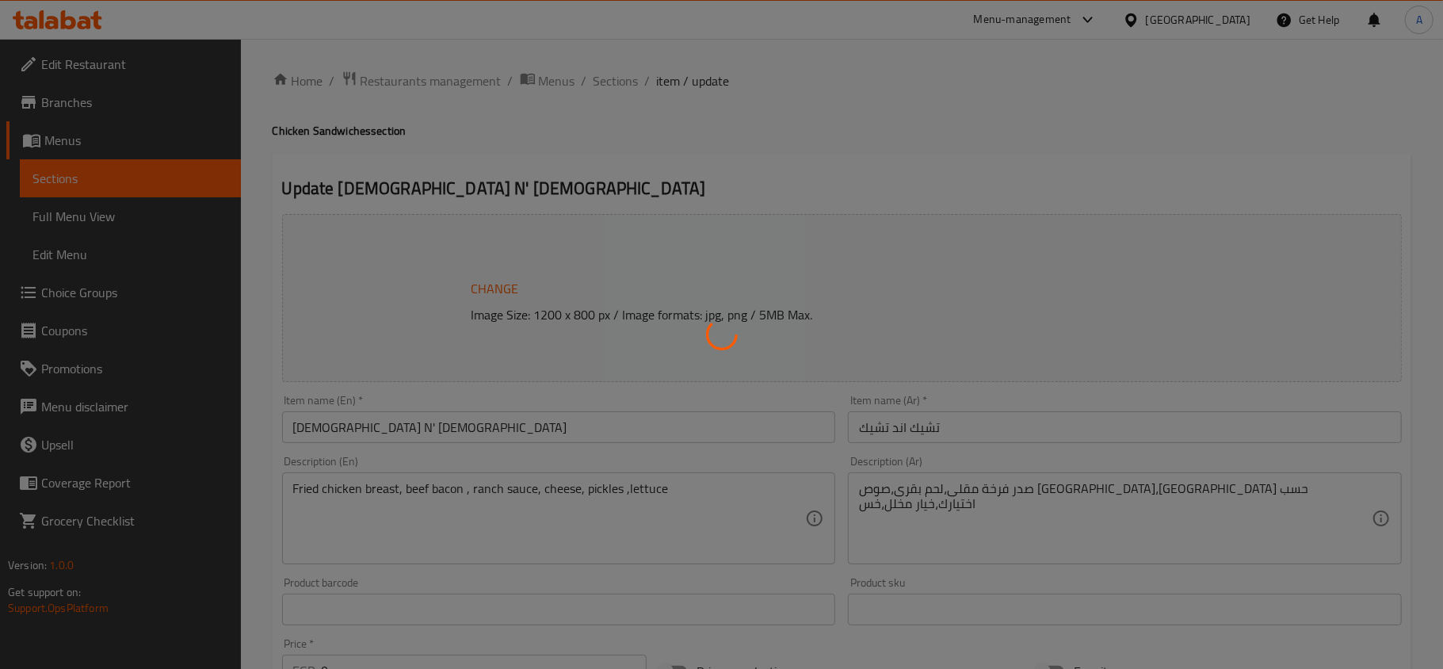
type input "إجعلها كومبو:"
type input "0"
type input "1"
type input "إختيارك من الإضافات:"
type input "0"
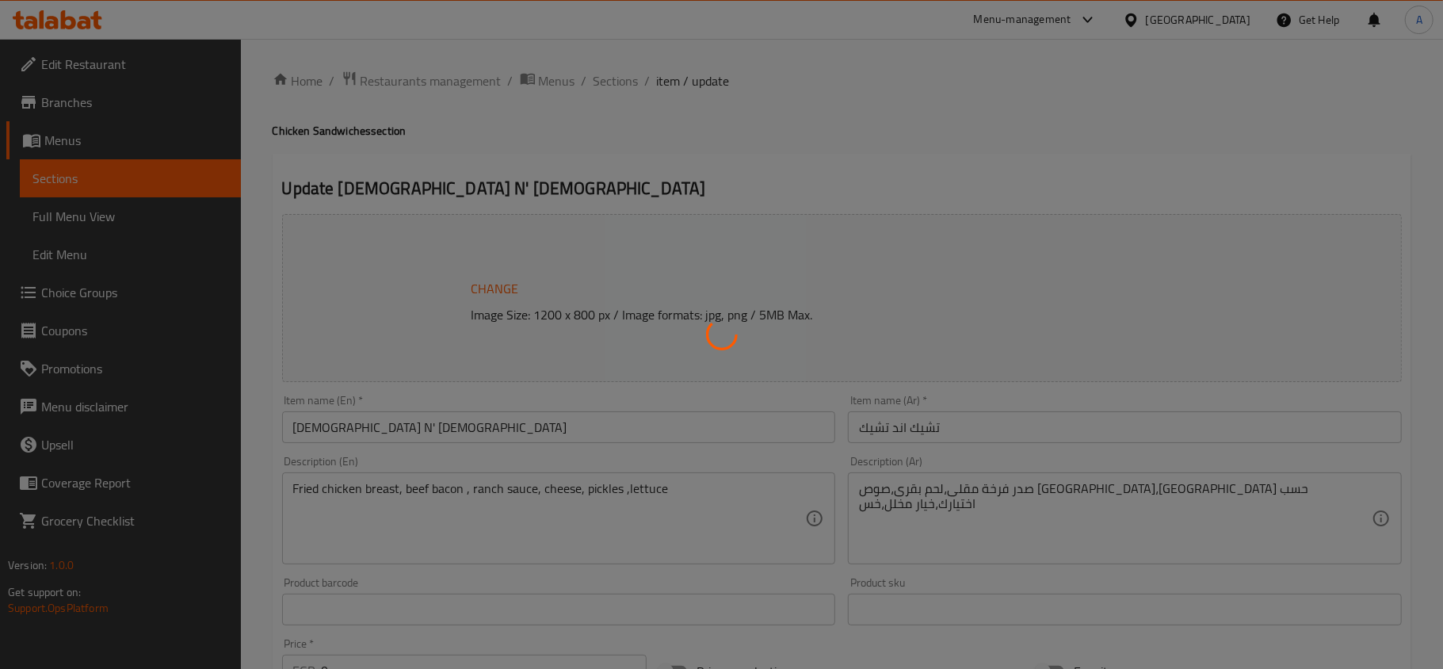
type input "10"
type input "اختيارك من السلطة"
type input "1"
type input "إجعلها كومبو:"
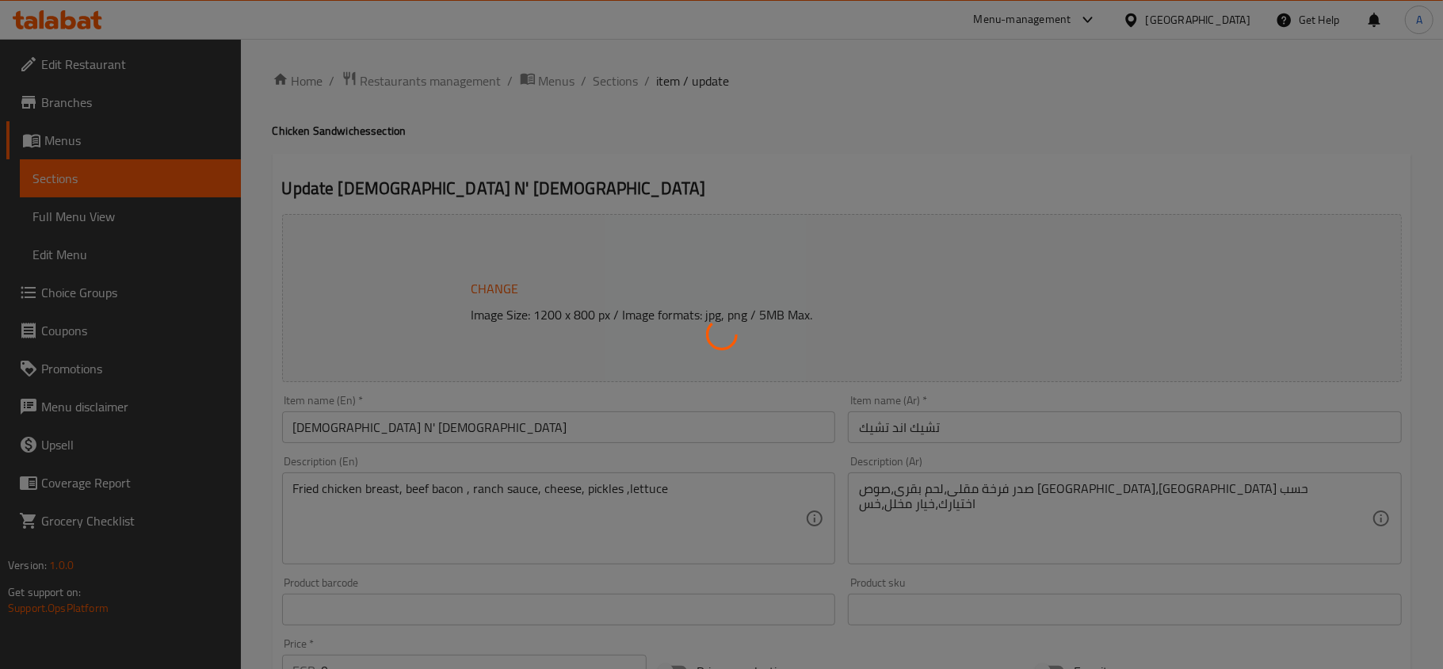
type input "0"
type input "1"
type input "إختيارك من الإضافات:"
type input "0"
type input "10"
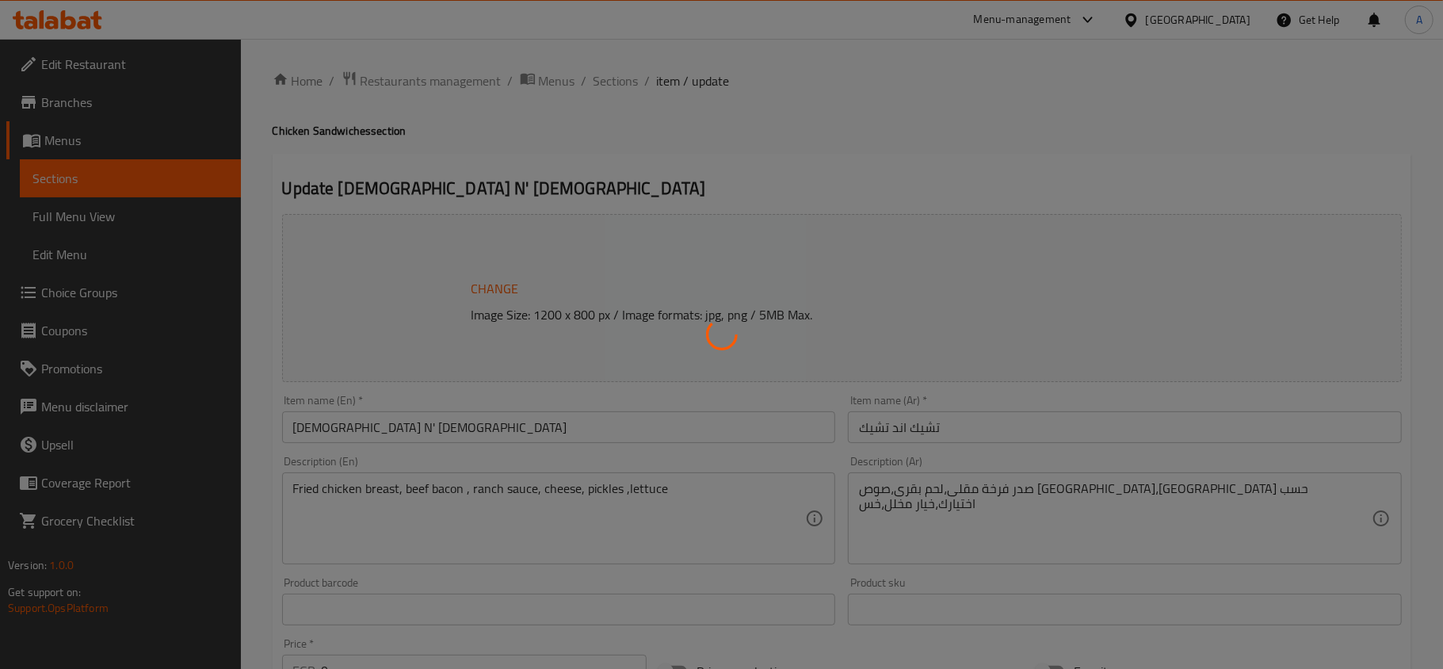
type input "اختيارك من السلطة"
type input "1"
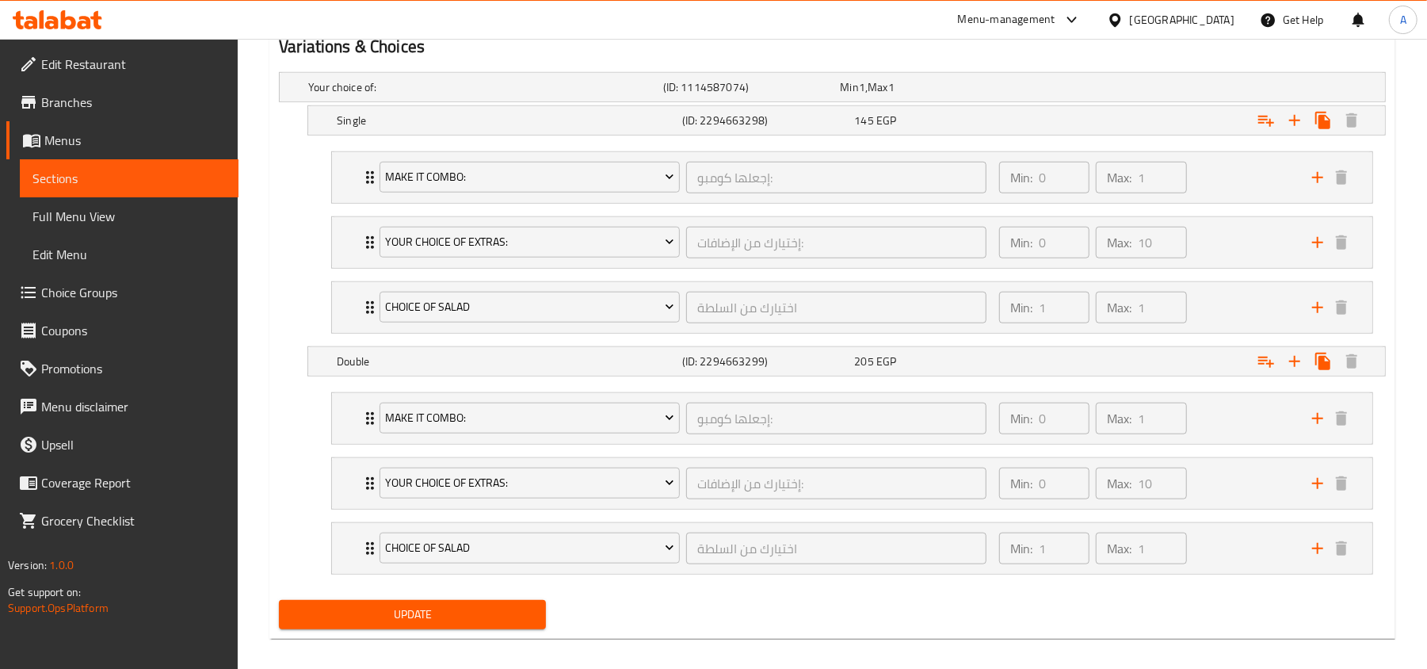
scroll to position [906, 0]
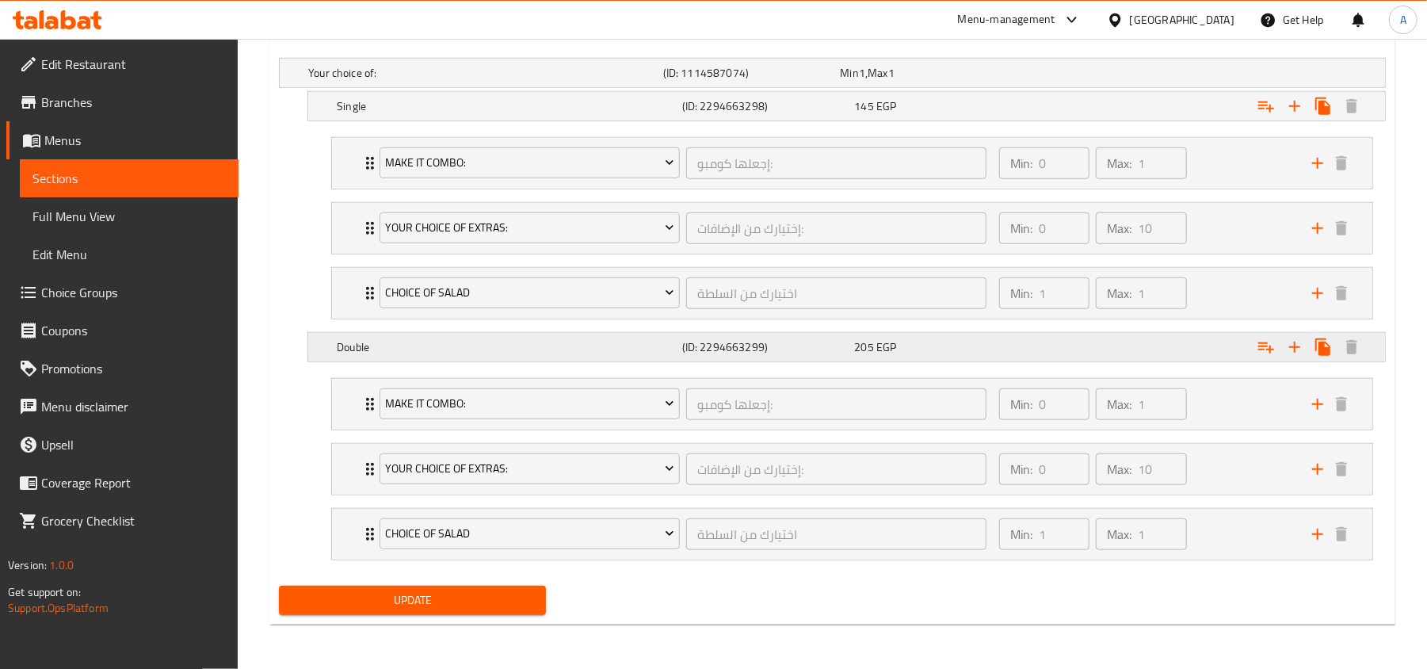
drag, startPoint x: 699, startPoint y: 345, endPoint x: 724, endPoint y: 345, distance: 25.3
click at [724, 345] on h5 "(ID: 2294663299)" at bounding box center [765, 347] width 166 height 16
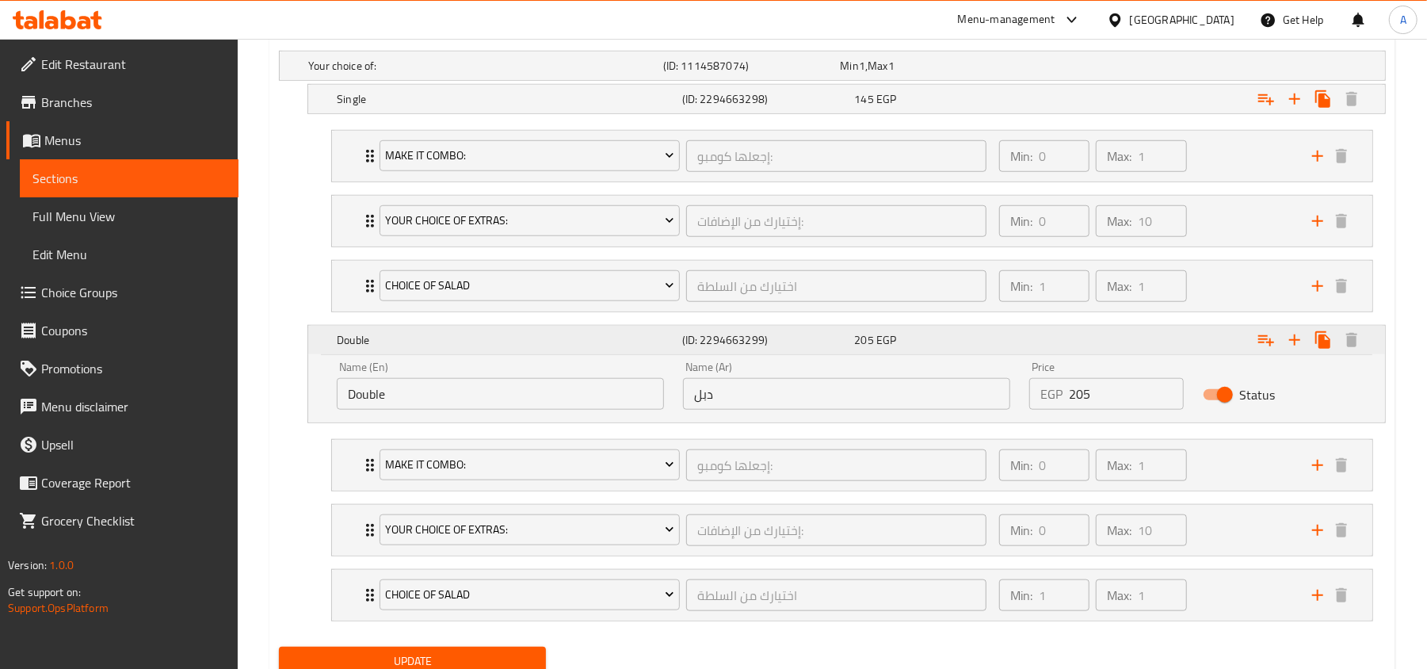
click at [724, 345] on h5 "(ID: 2294663299)" at bounding box center [765, 340] width 166 height 16
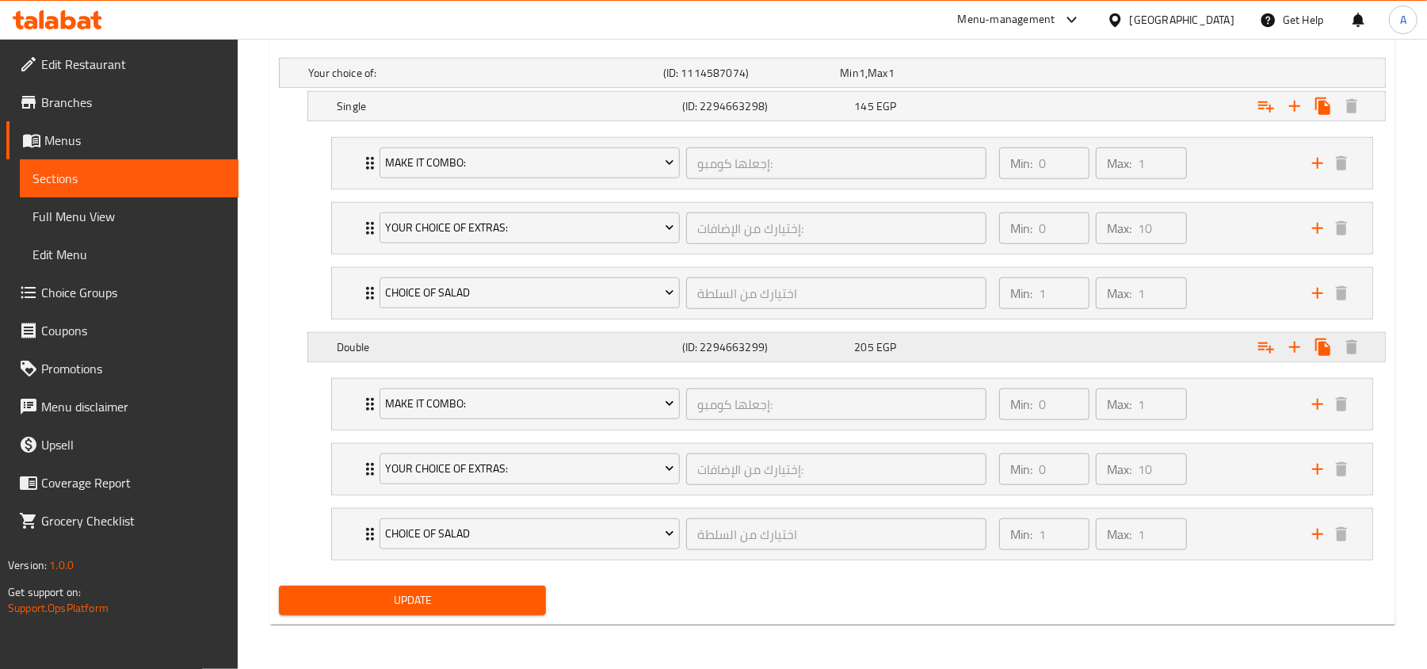
click at [724, 345] on h5 "(ID: 2294663299)" at bounding box center [765, 347] width 166 height 16
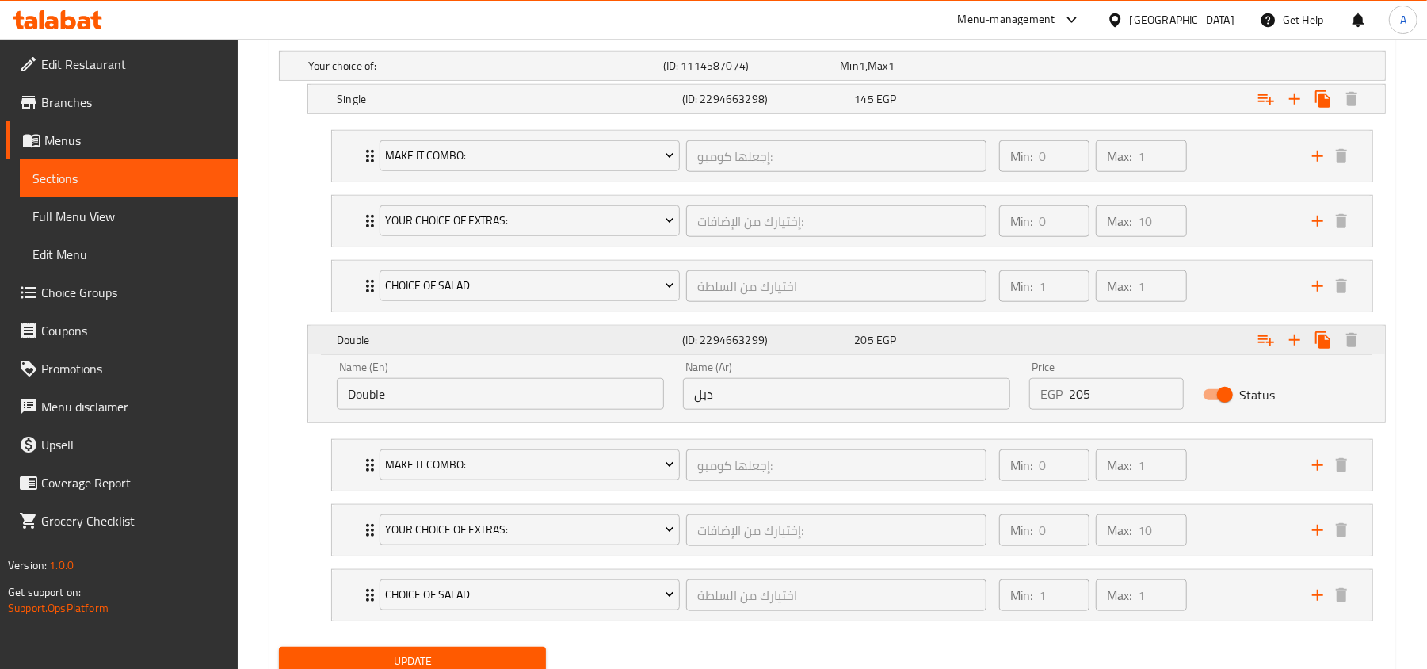
drag, startPoint x: 699, startPoint y: 346, endPoint x: 733, endPoint y: 346, distance: 34.1
click at [733, 346] on h5 "(ID: 2294663299)" at bounding box center [765, 340] width 166 height 16
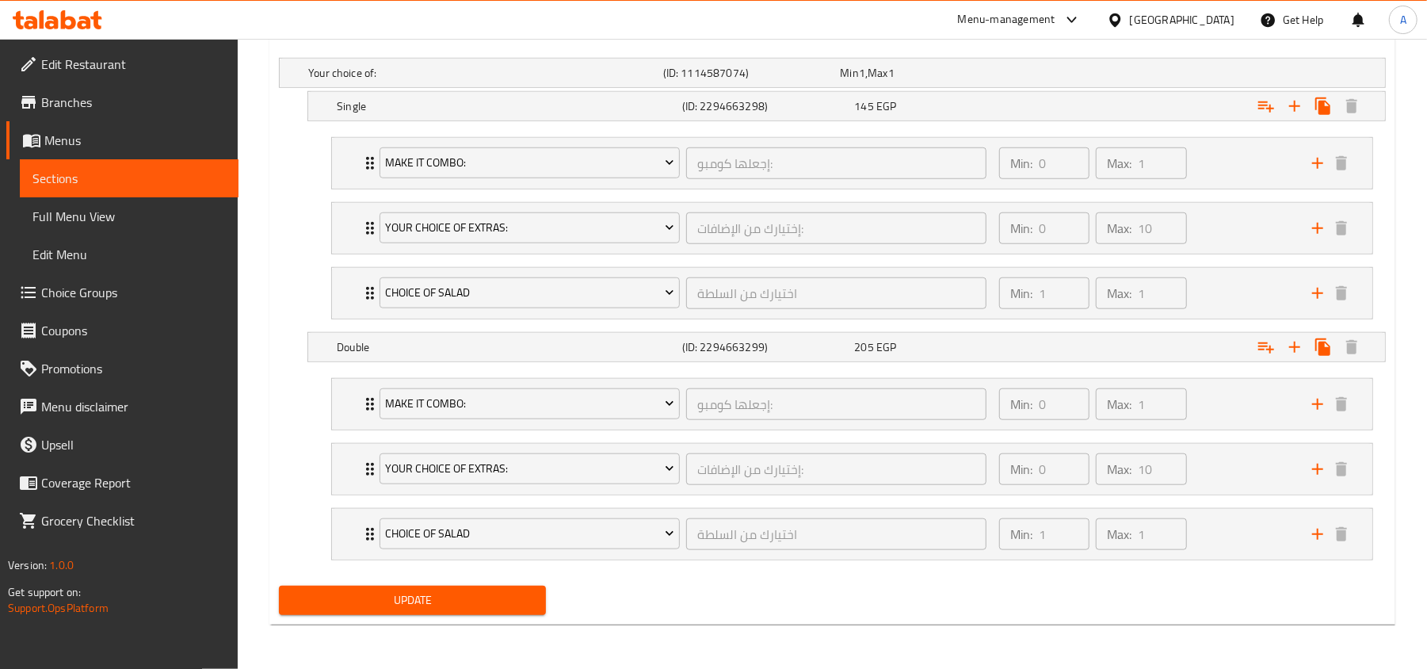
click at [48, 19] on icon at bounding box center [51, 22] width 13 height 13
